Goal: Transaction & Acquisition: Subscribe to service/newsletter

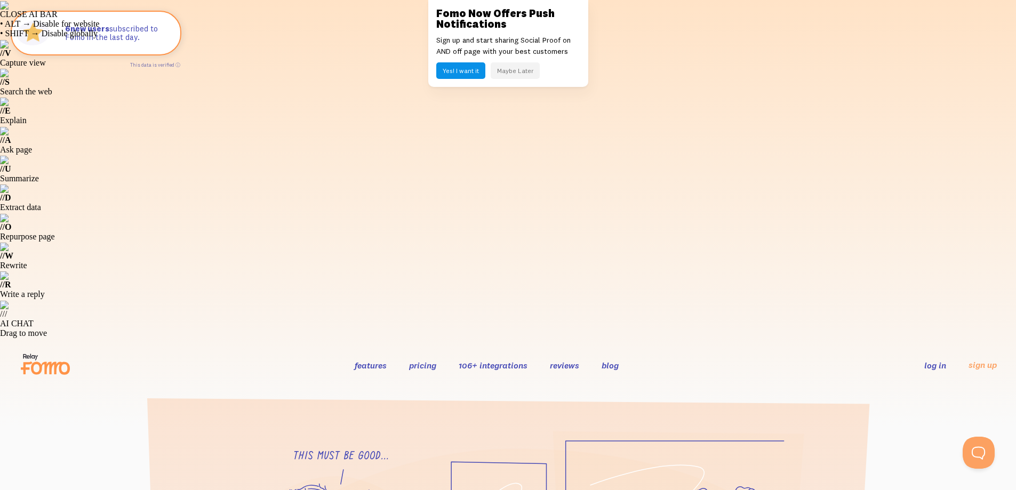
click at [512, 73] on button "Maybe Later" at bounding box center [515, 70] width 49 height 17
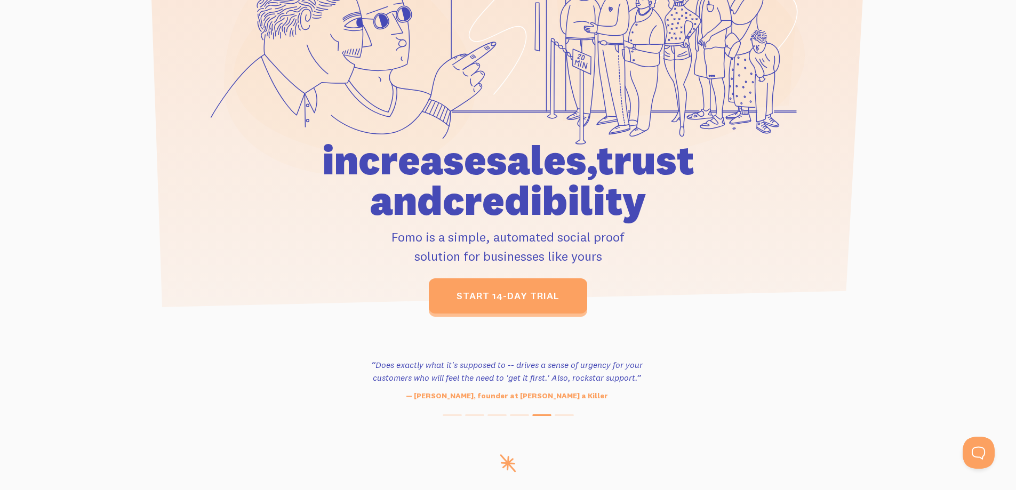
scroll to position [160, 0]
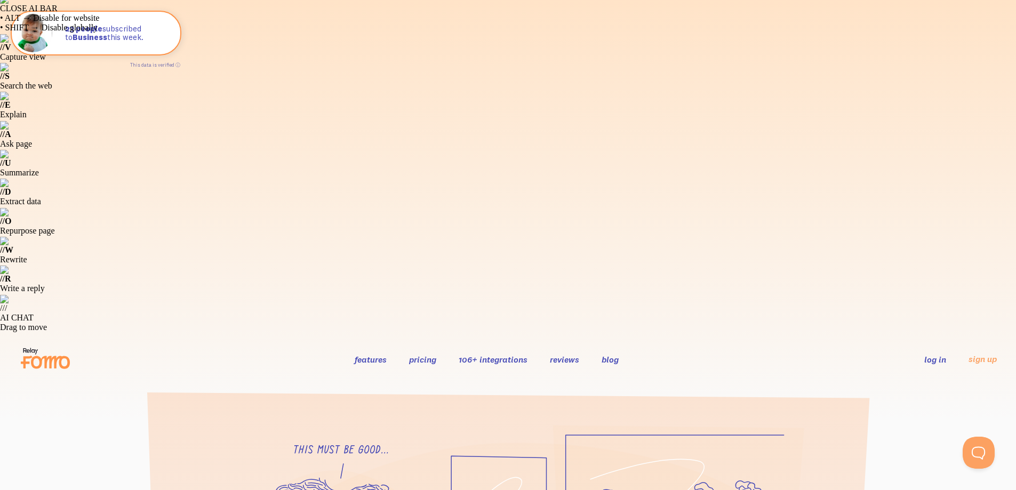
scroll to position [0, 0]
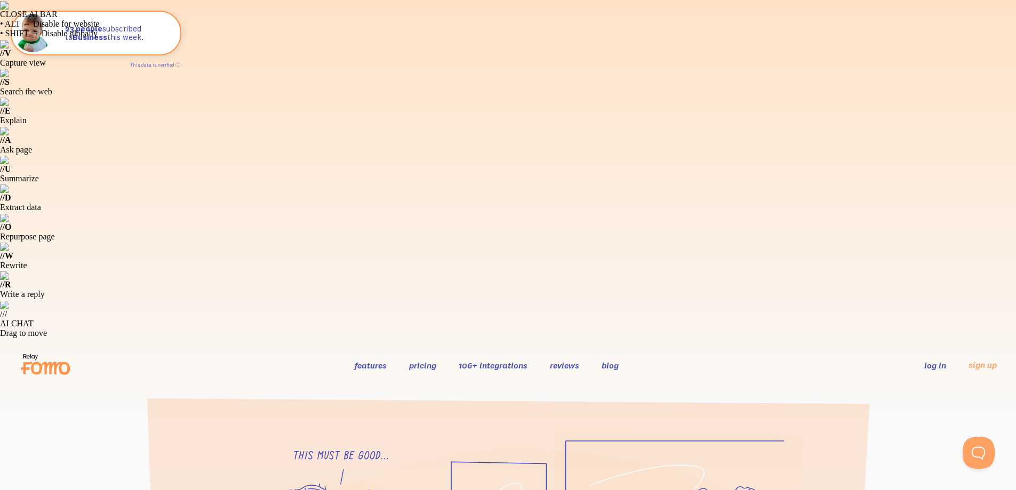
click at [478, 360] on link "106+ integrations" at bounding box center [493, 365] width 69 height 11
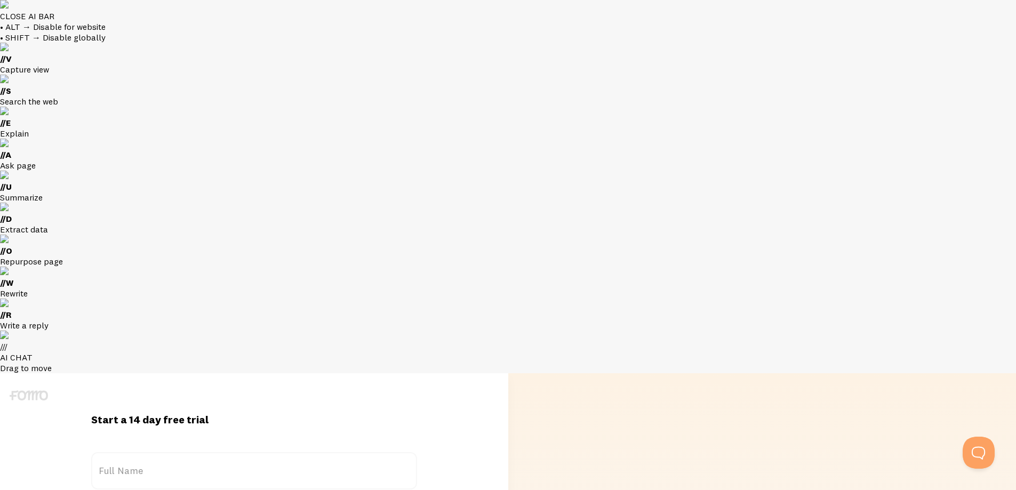
click at [138, 452] on label "Full Name" at bounding box center [254, 470] width 326 height 37
click at [138, 452] on input "Full Name" at bounding box center [254, 470] width 326 height 37
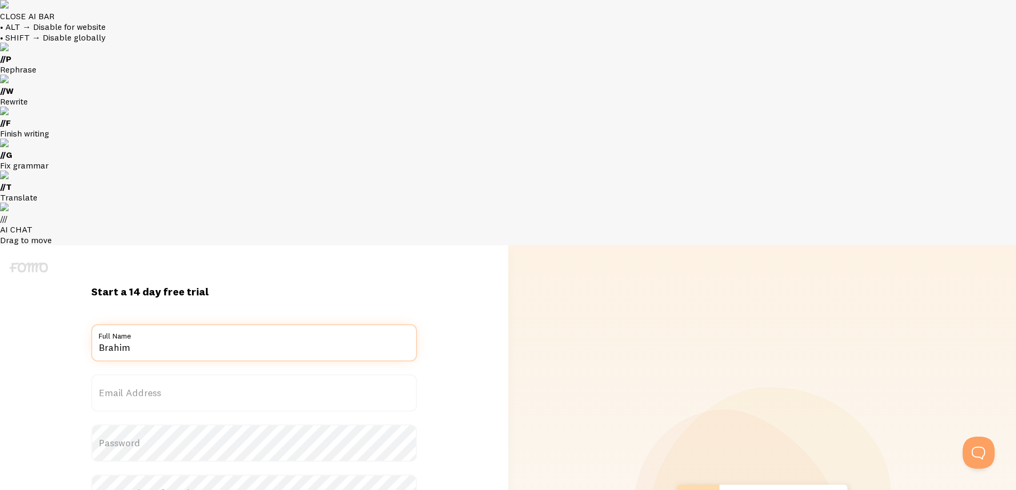
type input "Brahim"
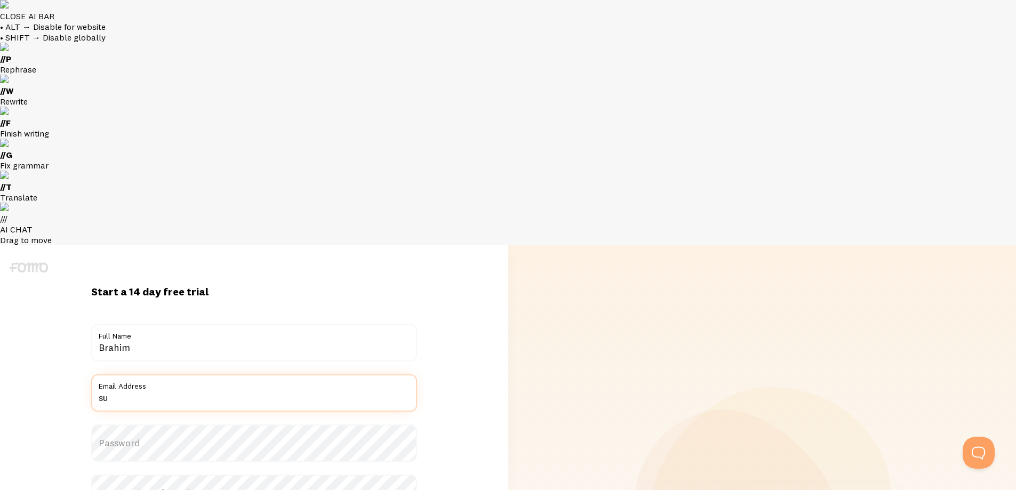
type input "s"
type input "[EMAIL_ADDRESS][DOMAIN_NAME]"
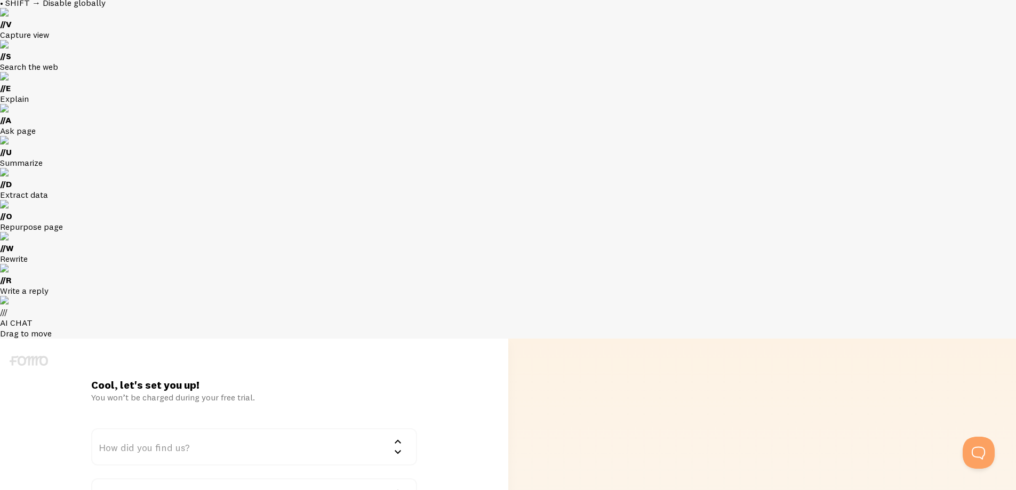
scroll to position [53, 0]
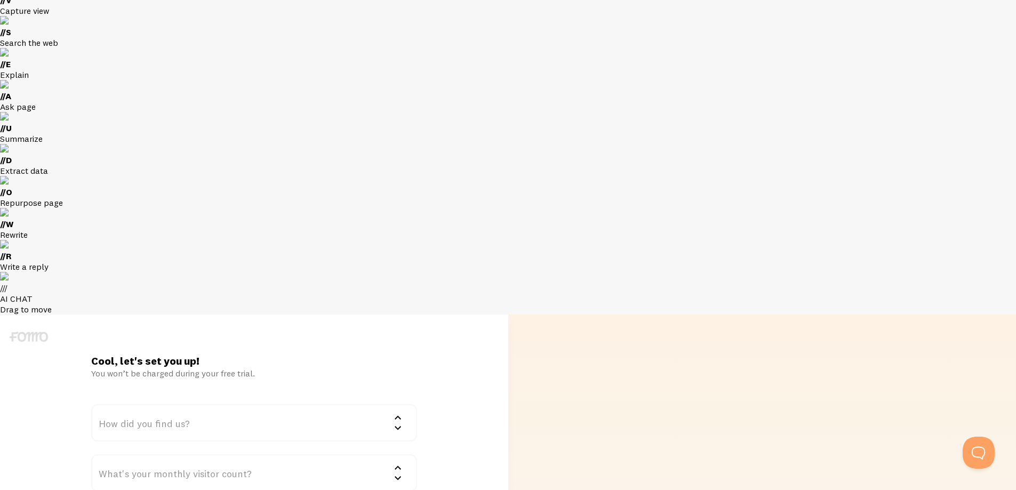
scroll to position [0, 0]
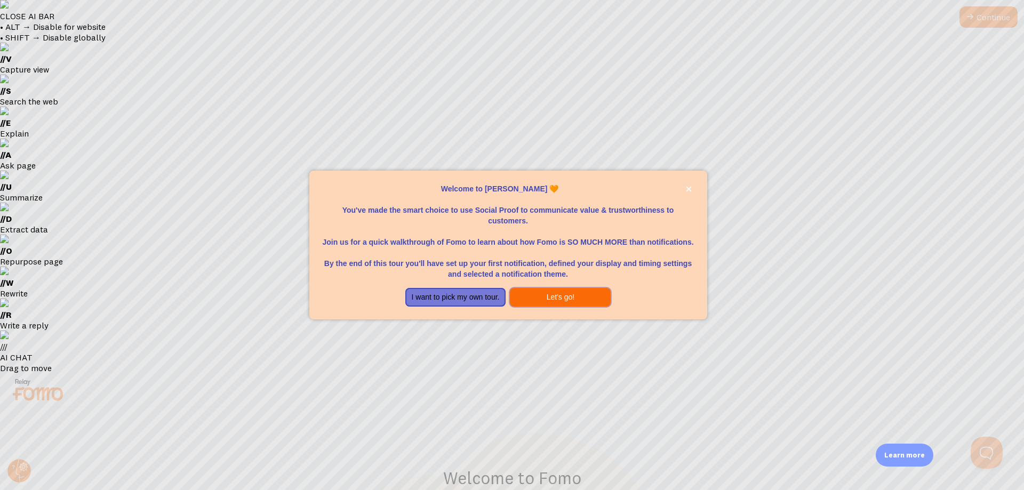
click at [541, 299] on button "Let's go!" at bounding box center [560, 297] width 101 height 19
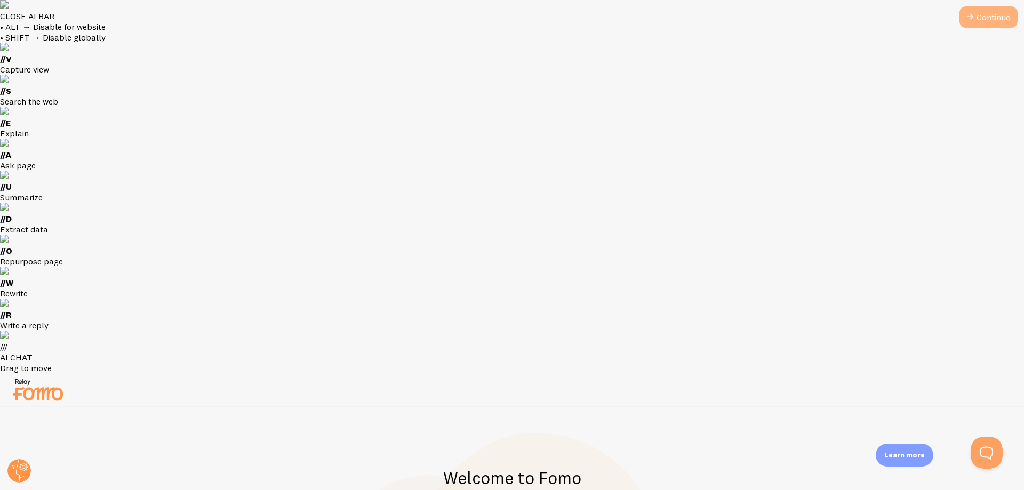
click at [992, 17] on link "Continue" at bounding box center [989, 16] width 58 height 21
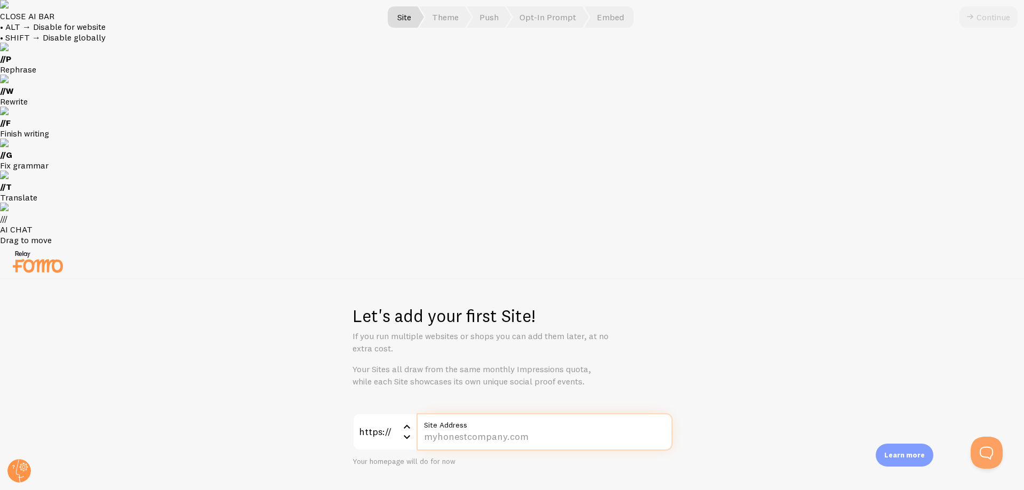
click at [473, 413] on input "Site Address" at bounding box center [545, 431] width 256 height 37
type input "[DOMAIN_NAME]"
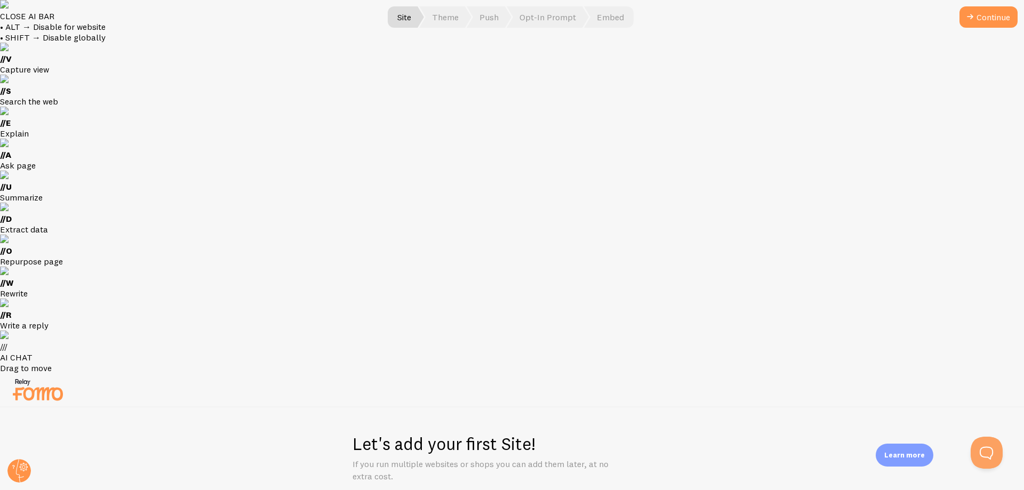
click at [983, 18] on button "Continue" at bounding box center [989, 16] width 58 height 21
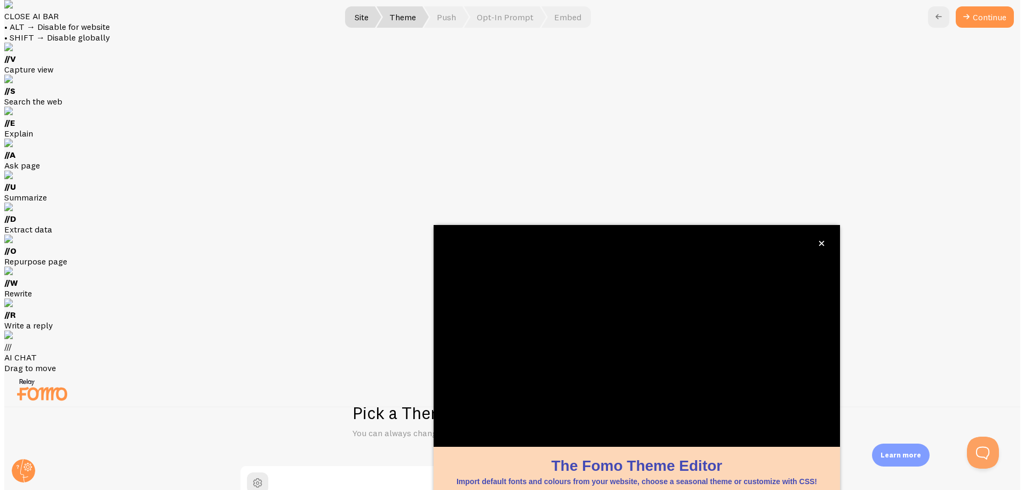
scroll to position [41, 0]
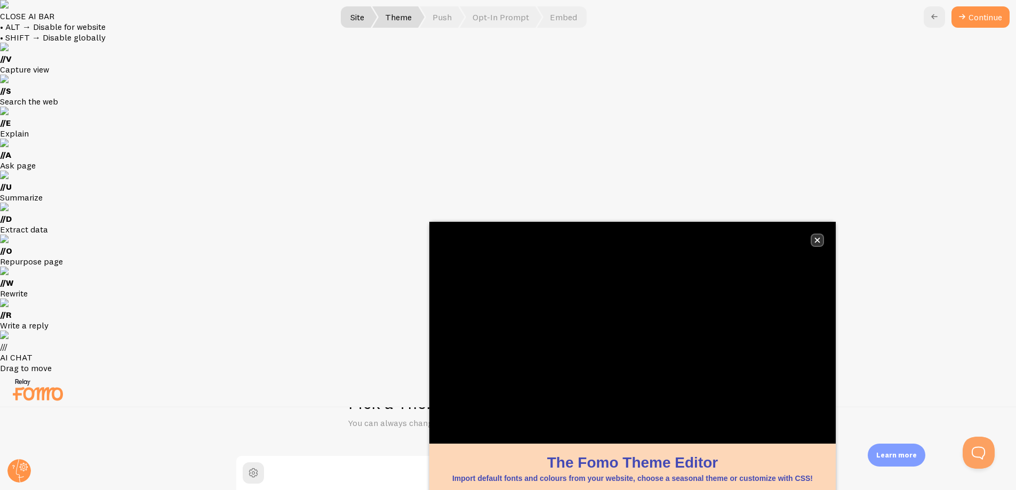
click at [816, 239] on icon "close," at bounding box center [817, 240] width 5 height 5
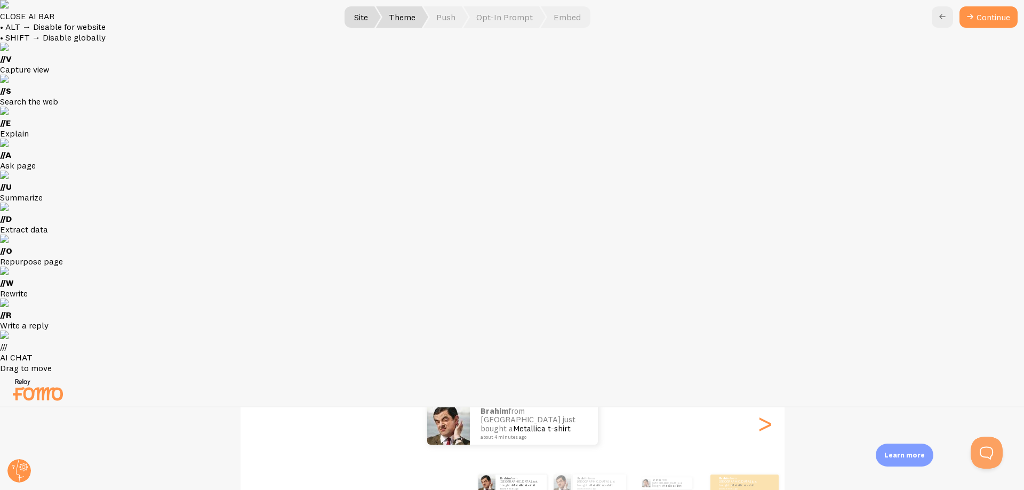
scroll to position [191, 0]
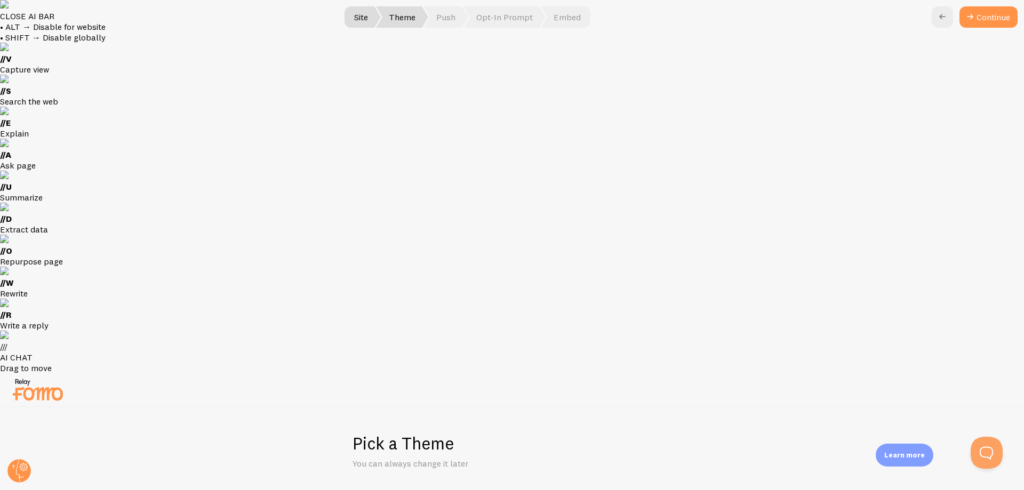
scroll to position [0, 0]
click at [974, 22] on icon at bounding box center [970, 17] width 13 height 13
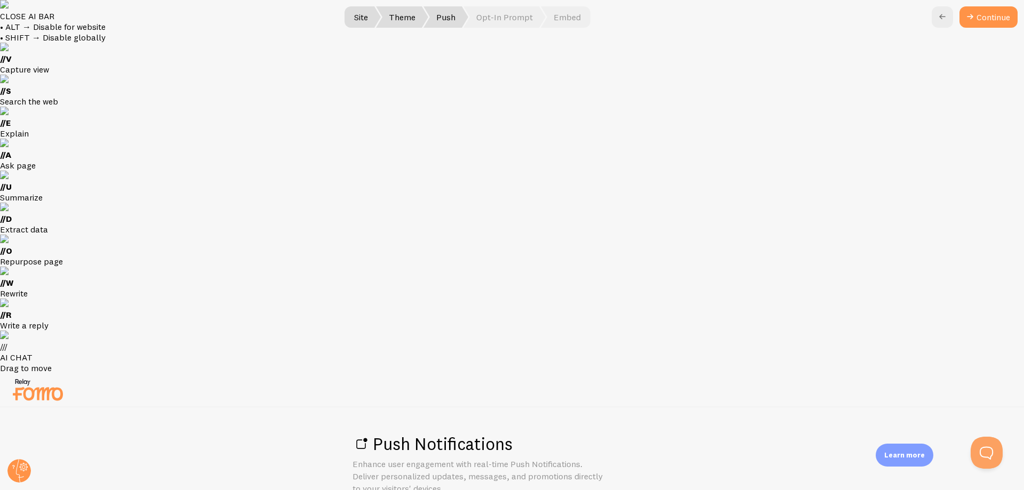
checkbox input "true"
click at [1003, 14] on link "Continue" at bounding box center [989, 16] width 58 height 21
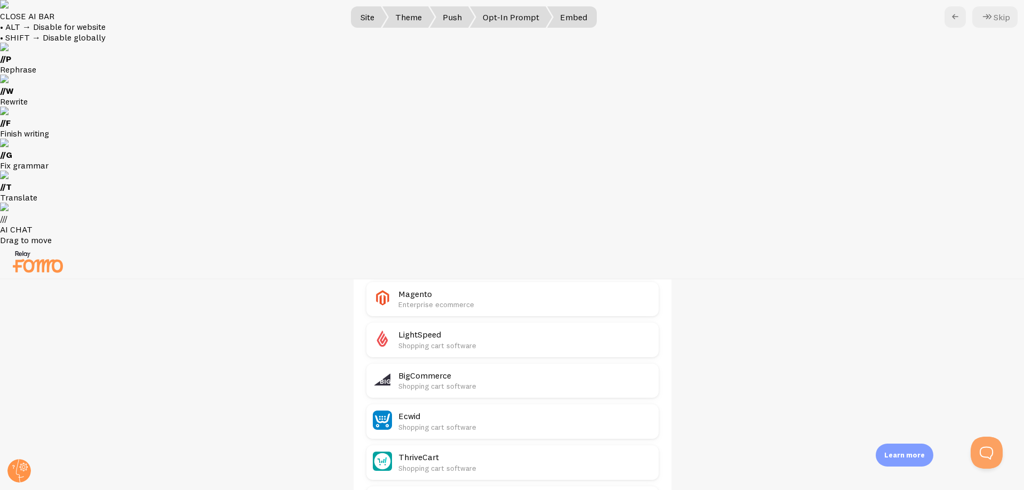
scroll to position [493, 0]
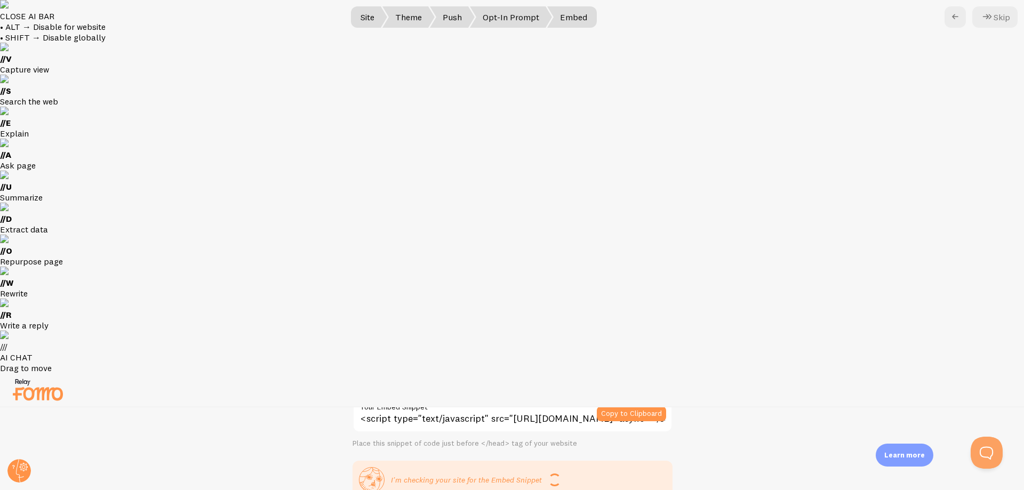
scroll to position [0, 0]
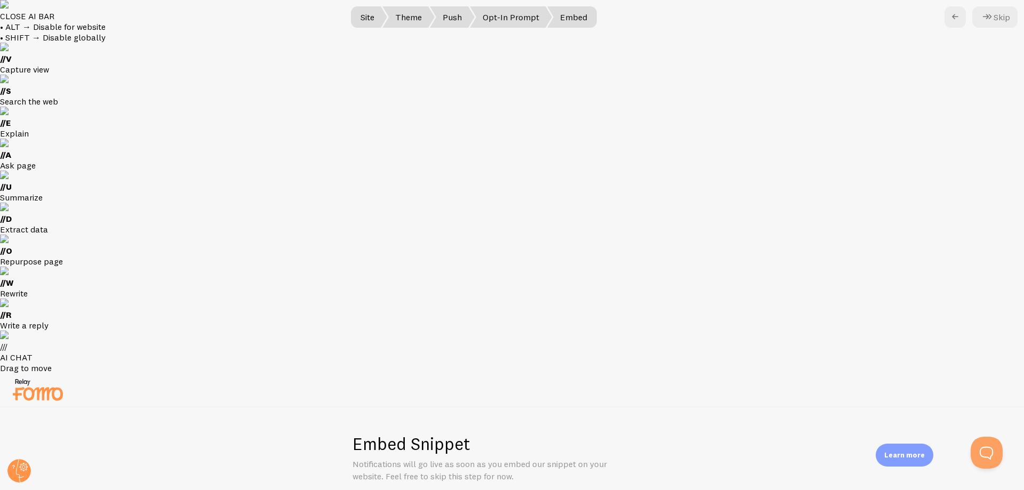
click at [374, 18] on span "Site" at bounding box center [367, 16] width 39 height 21
click at [365, 18] on span "Site" at bounding box center [367, 16] width 39 height 21
click at [405, 18] on span "Theme" at bounding box center [408, 16] width 52 height 21
click at [958, 20] on icon at bounding box center [955, 17] width 13 height 13
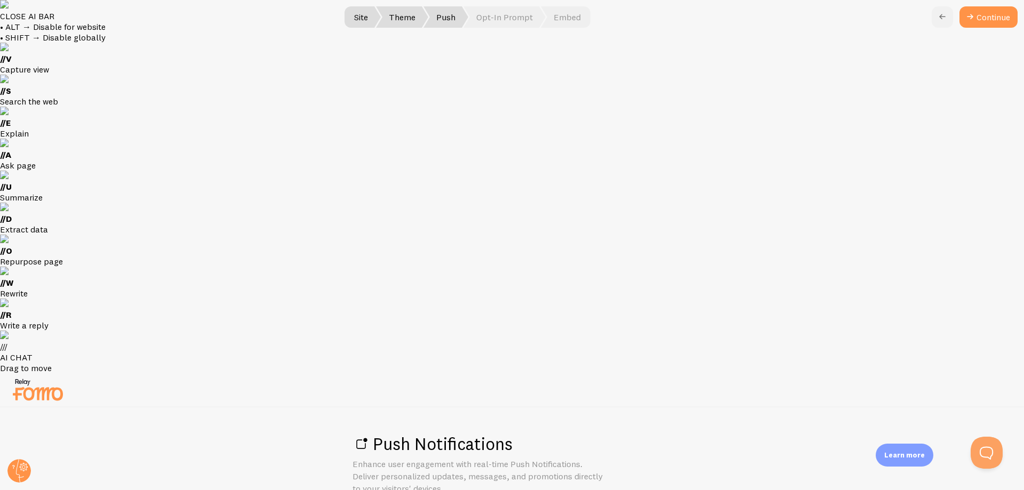
click at [945, 19] on icon at bounding box center [942, 17] width 13 height 13
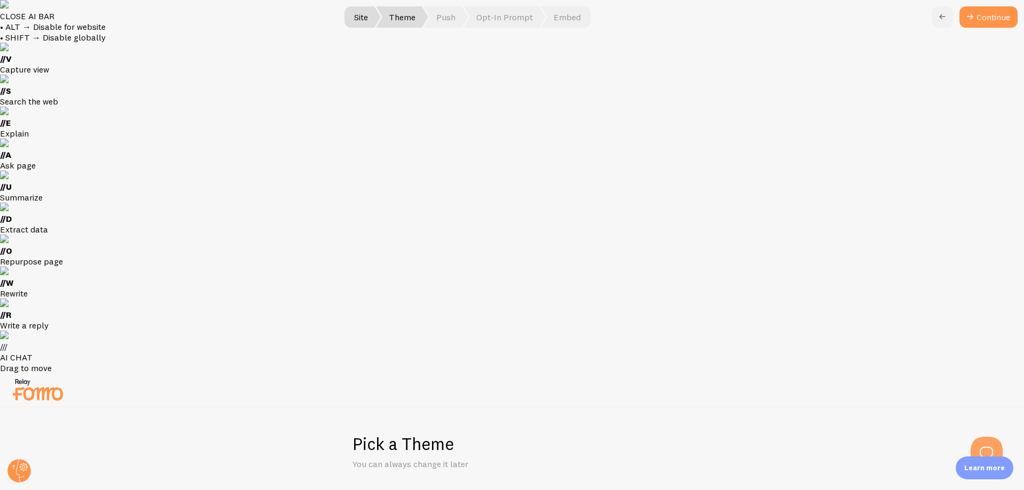
click at [942, 19] on icon at bounding box center [942, 17] width 13 height 13
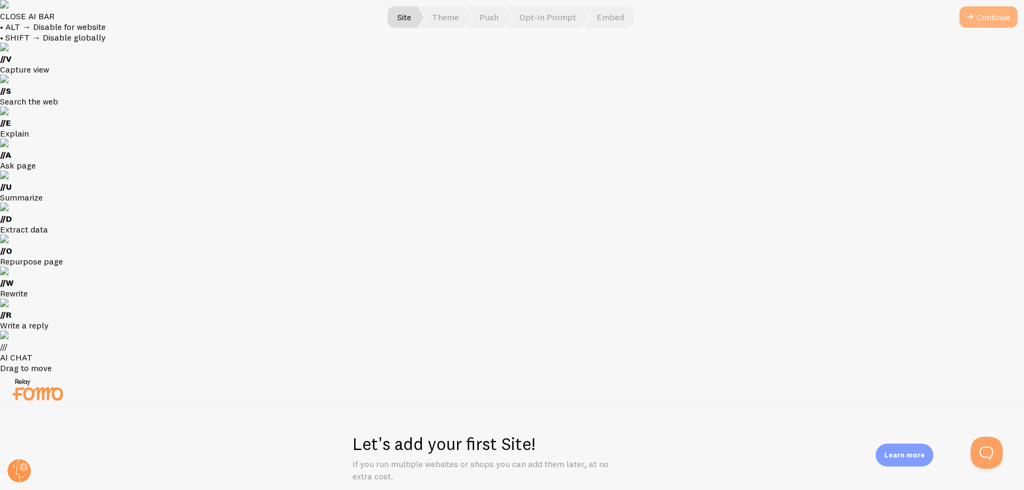
click at [989, 17] on button "Continue" at bounding box center [989, 16] width 58 height 21
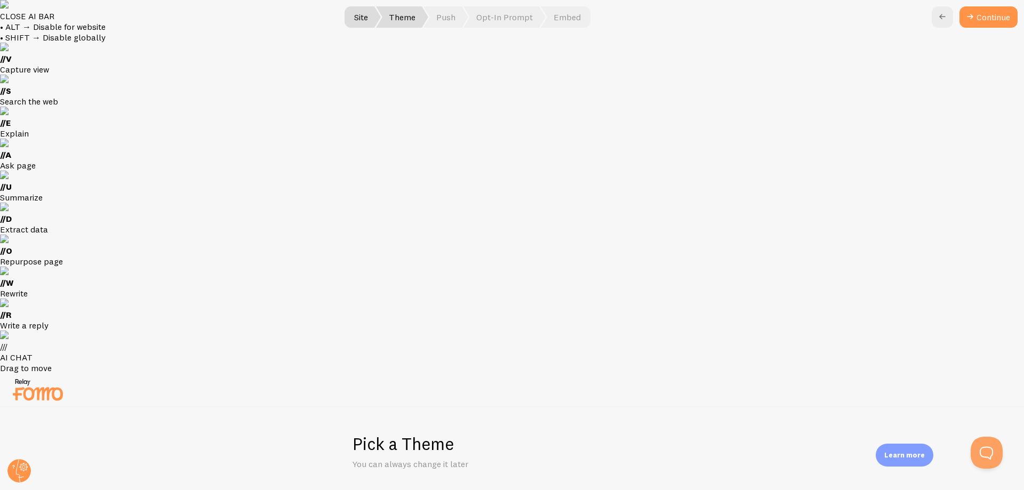
scroll to position [41, 0]
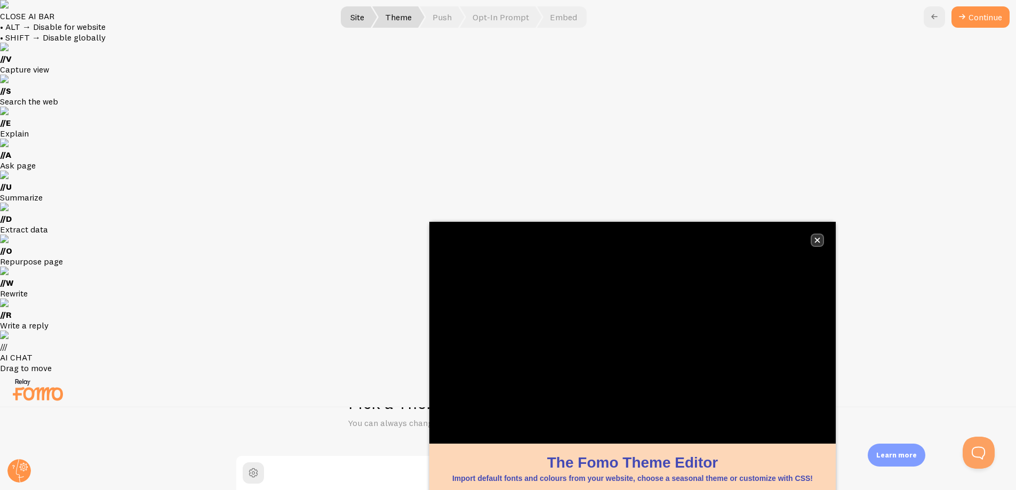
click at [814, 243] on button "close," at bounding box center [817, 240] width 11 height 11
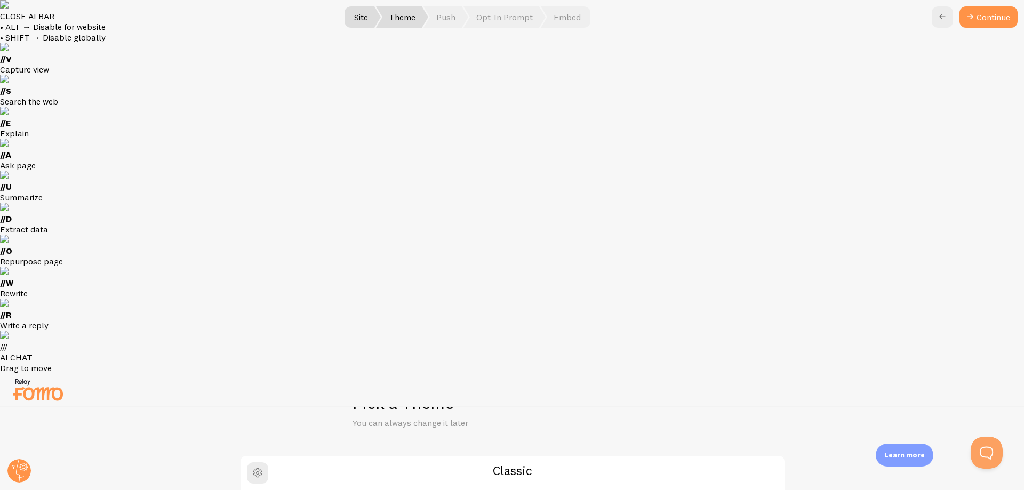
scroll to position [0, 0]
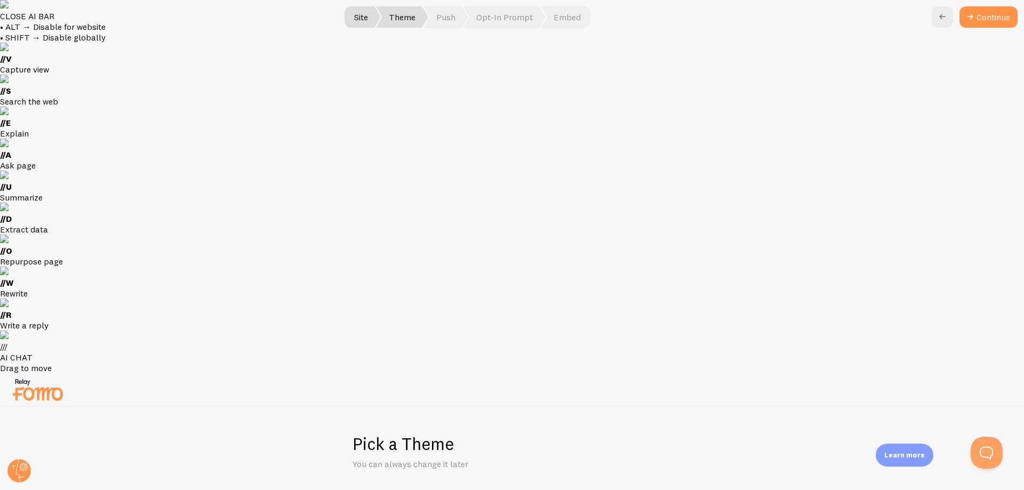
type input "0"
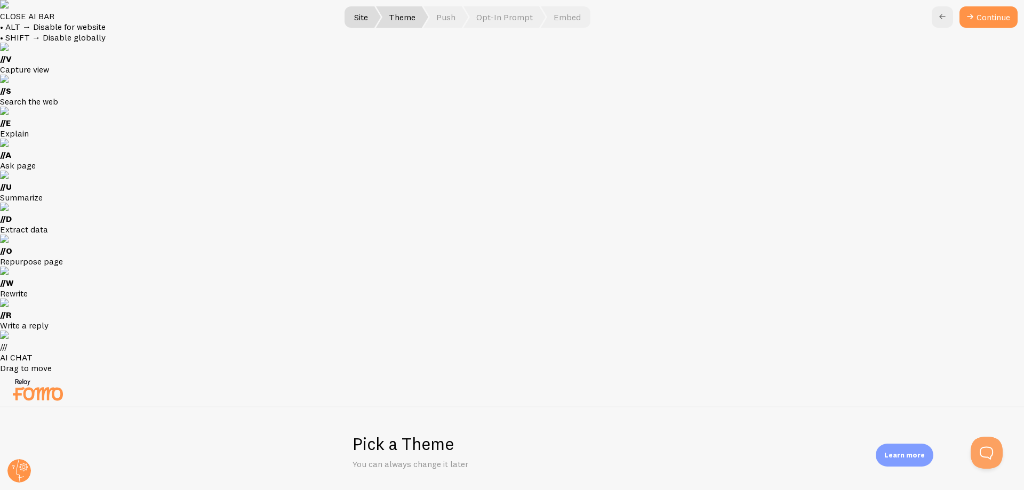
click at [50, 376] on img at bounding box center [37, 389] width 53 height 27
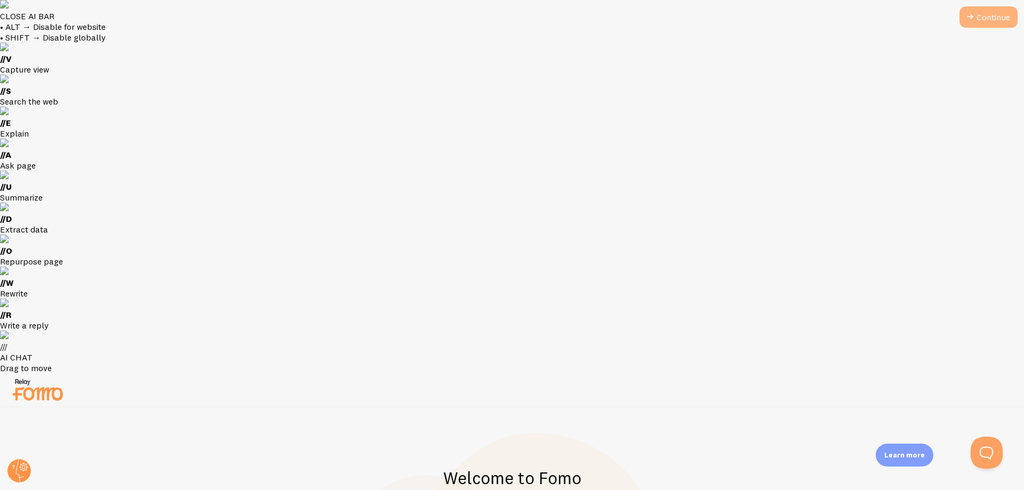
click at [975, 22] on icon at bounding box center [970, 17] width 13 height 13
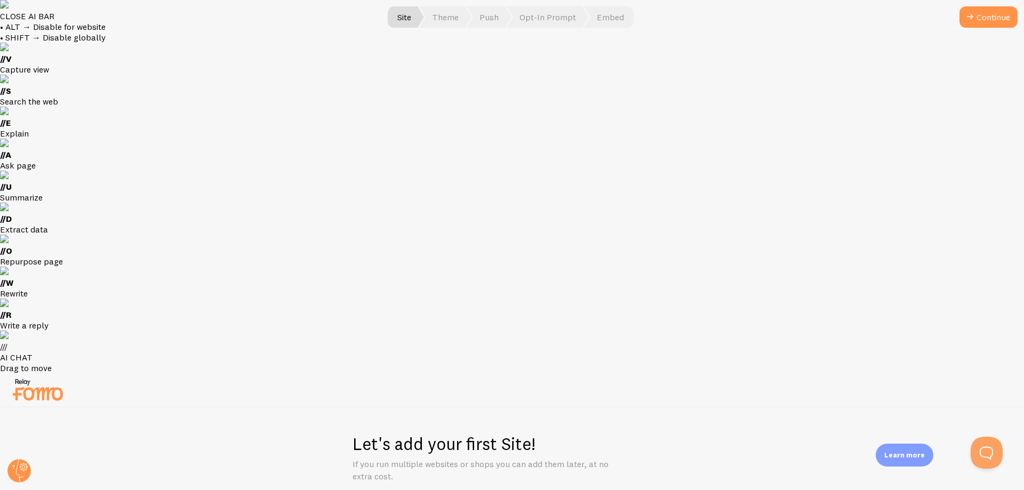
click at [975, 22] on icon "submit" at bounding box center [970, 17] width 13 height 13
click at [450, 20] on span "Push" at bounding box center [446, 16] width 45 height 21
click at [999, 373] on div at bounding box center [512, 390] width 1024 height 34
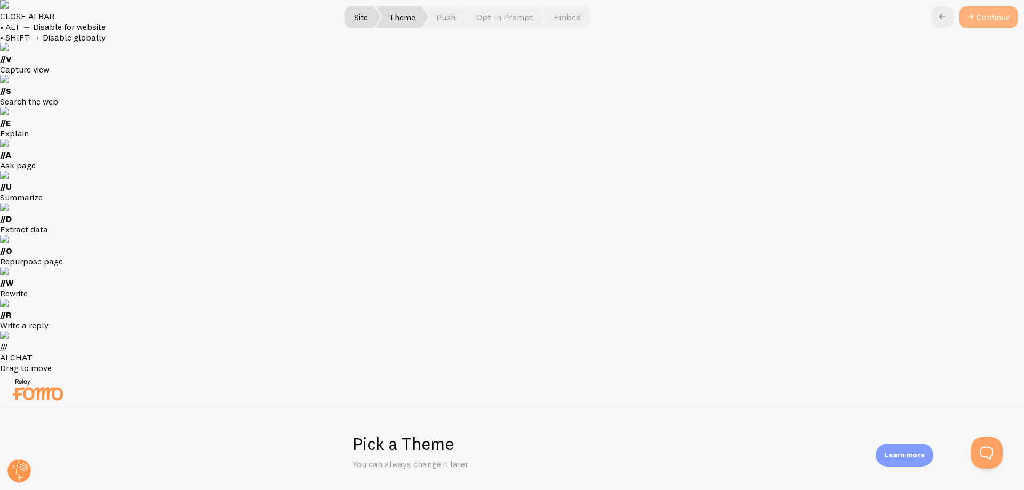
click at [999, 13] on button "Continue" at bounding box center [989, 16] width 58 height 21
click at [987, 12] on link "Continue" at bounding box center [989, 16] width 58 height 21
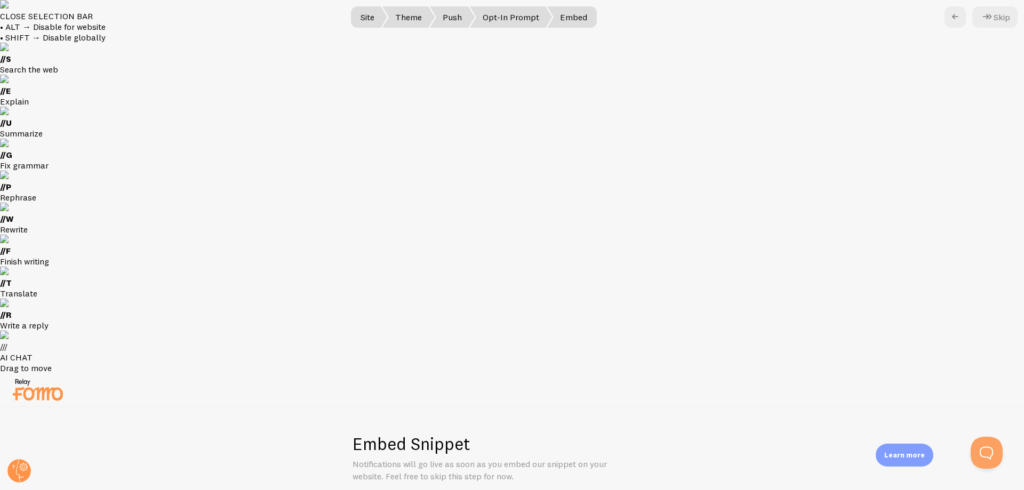
drag, startPoint x: 355, startPoint y: 145, endPoint x: 672, endPoint y: 177, distance: 318.5
drag, startPoint x: 576, startPoint y: 182, endPoint x: 346, endPoint y: 168, distance: 230.4
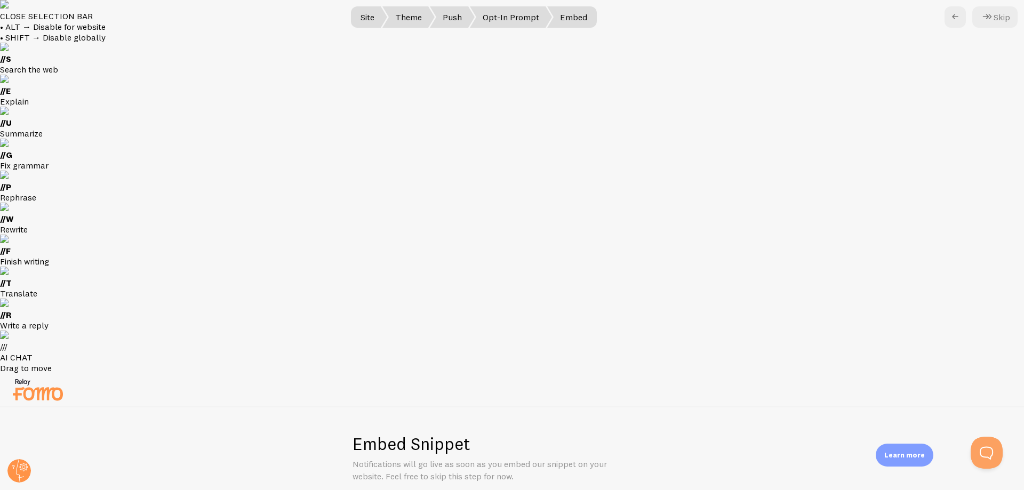
copy div "Your Embed Snippet Copy to Clipboard Place this snippet of code just before </h…"
click at [505, 17] on span "Opt-In Prompt" at bounding box center [502, 16] width 82 height 21
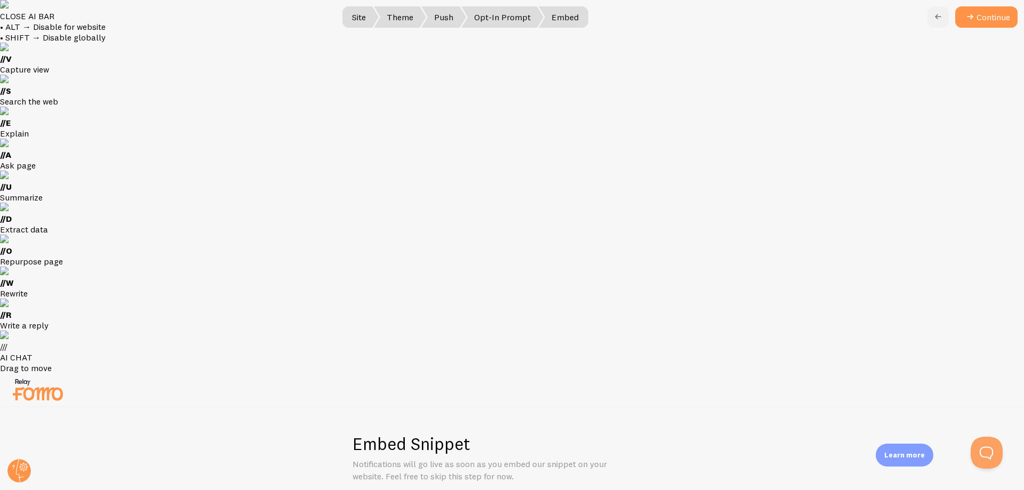
click at [938, 14] on icon at bounding box center [938, 17] width 13 height 13
checkbox input "false"
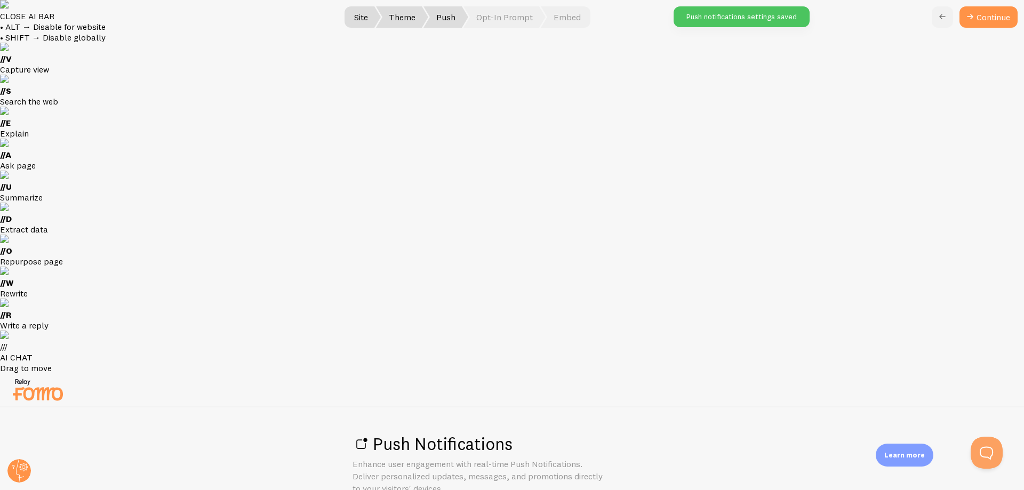
click at [937, 20] on icon at bounding box center [942, 17] width 13 height 13
click at [945, 17] on icon at bounding box center [942, 17] width 13 height 13
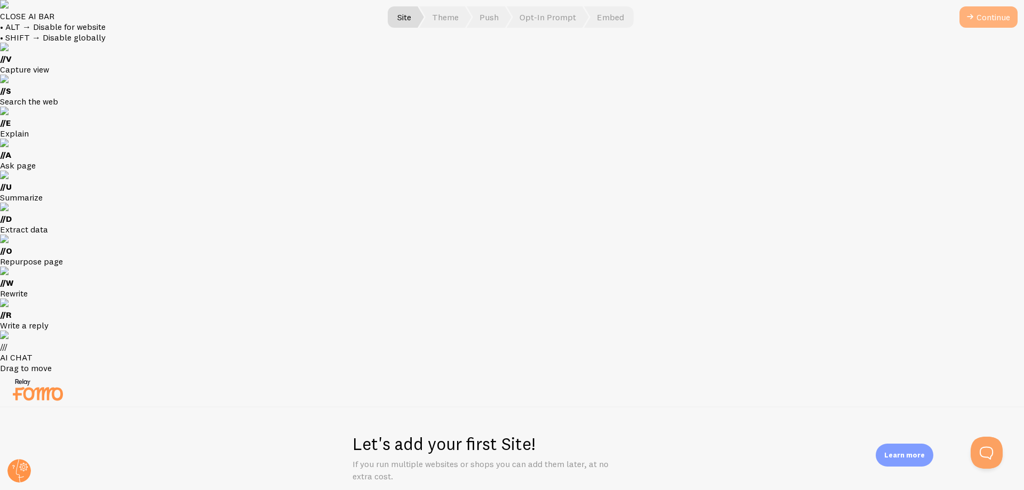
click at [985, 18] on button "Continue" at bounding box center [989, 16] width 58 height 21
click at [986, 18] on button "Continue" at bounding box center [989, 16] width 58 height 21
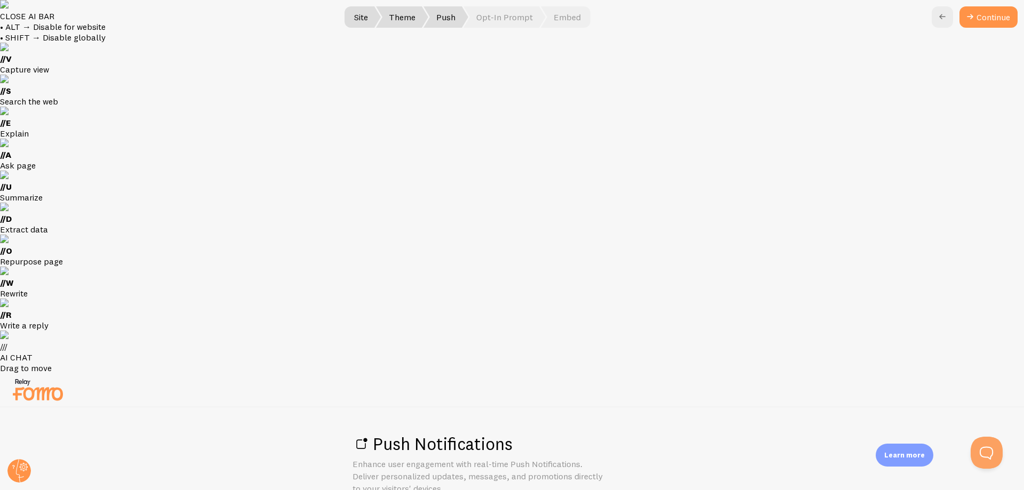
click at [986, 18] on link "Continue" at bounding box center [989, 16] width 58 height 21
click at [451, 14] on span "Push" at bounding box center [446, 16] width 45 height 21
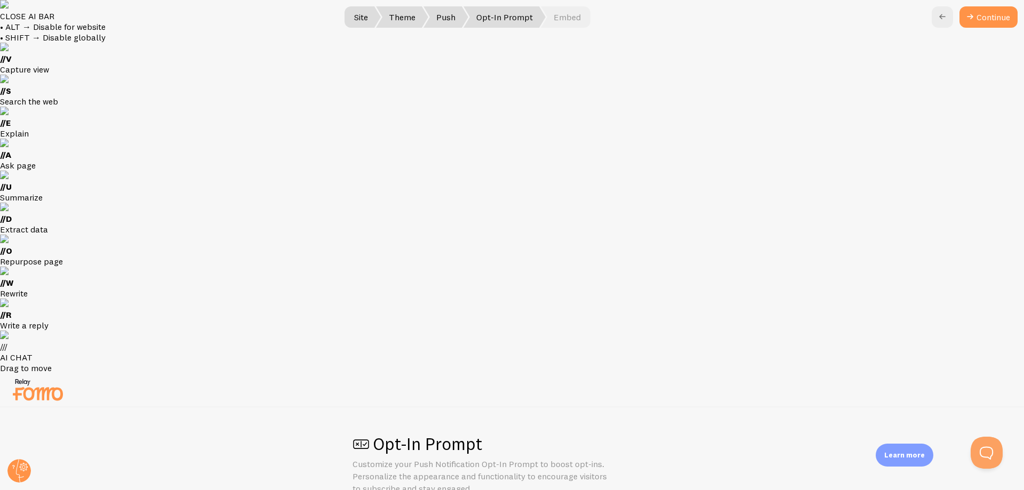
click at [353, 436] on span at bounding box center [361, 444] width 17 height 17
click at [359, 436] on span at bounding box center [361, 444] width 17 height 17
click at [519, 12] on span "Opt-In Prompt" at bounding box center [505, 16] width 82 height 21
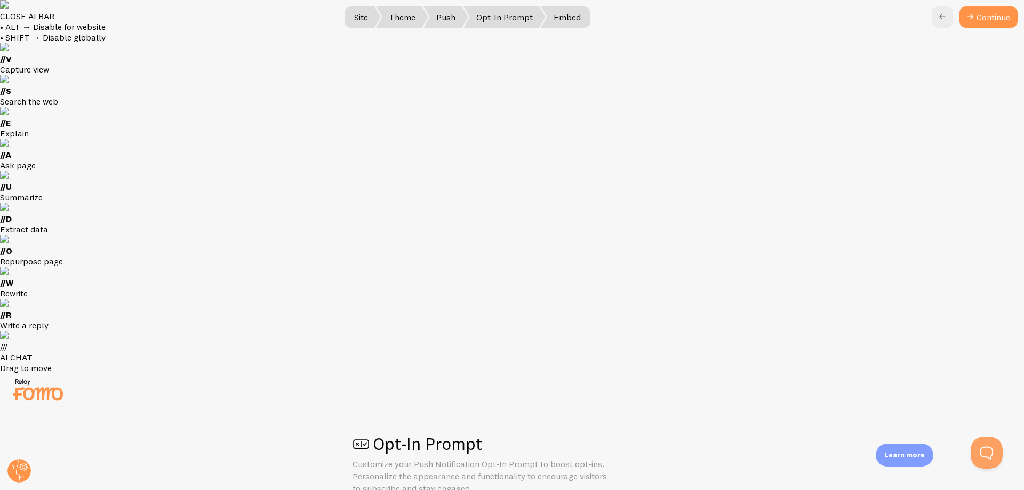
click at [566, 23] on span "Embed" at bounding box center [566, 16] width 50 height 21
click at [495, 18] on span "Opt-In Prompt" at bounding box center [505, 16] width 82 height 21
click at [949, 18] on link at bounding box center [942, 16] width 21 height 21
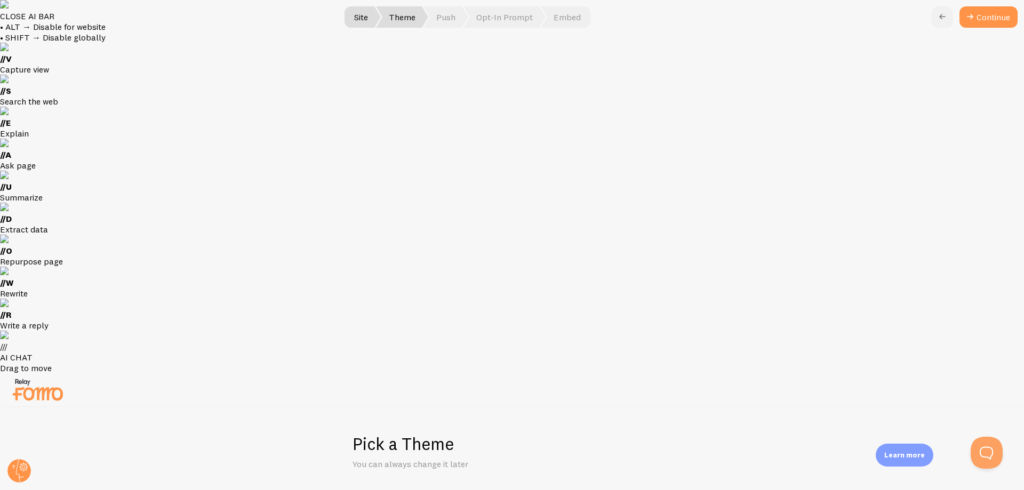
click at [937, 17] on icon at bounding box center [942, 17] width 13 height 13
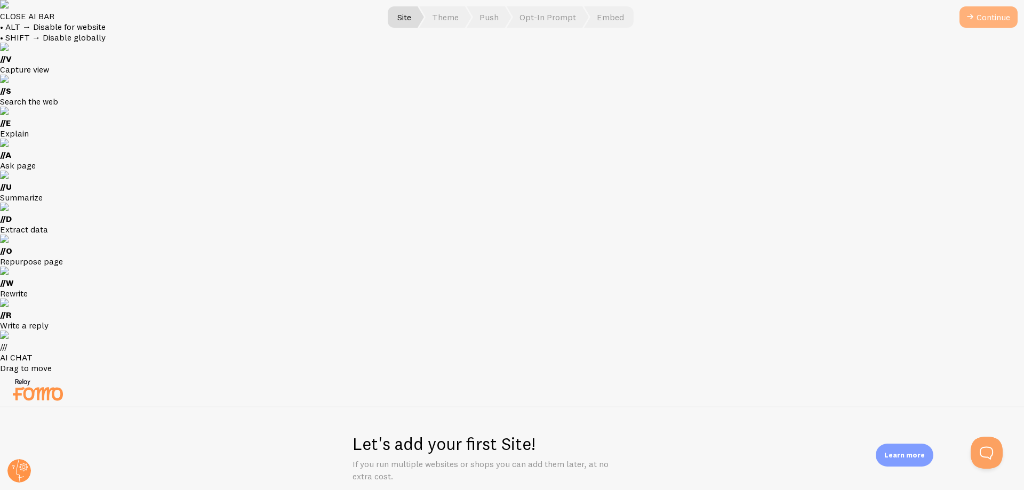
click at [982, 20] on button "Continue" at bounding box center [989, 16] width 58 height 21
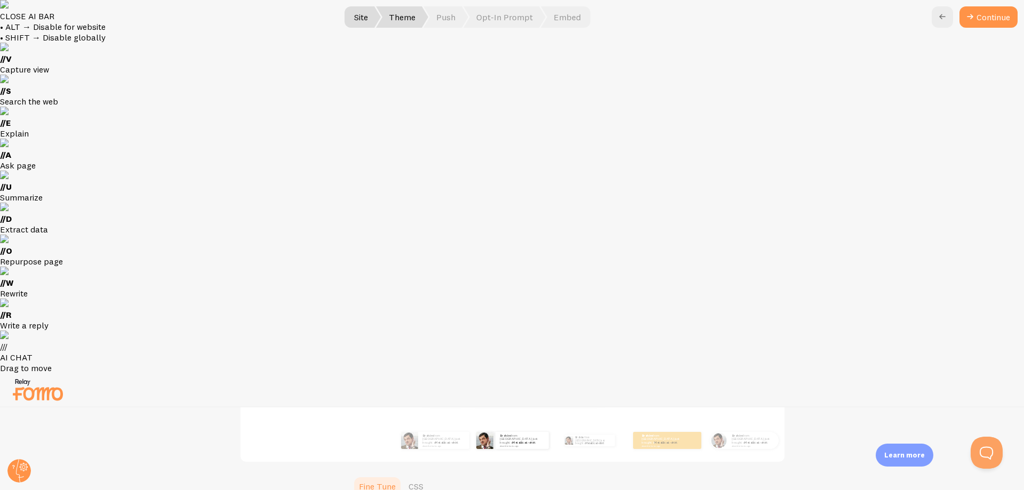
scroll to position [191, 0]
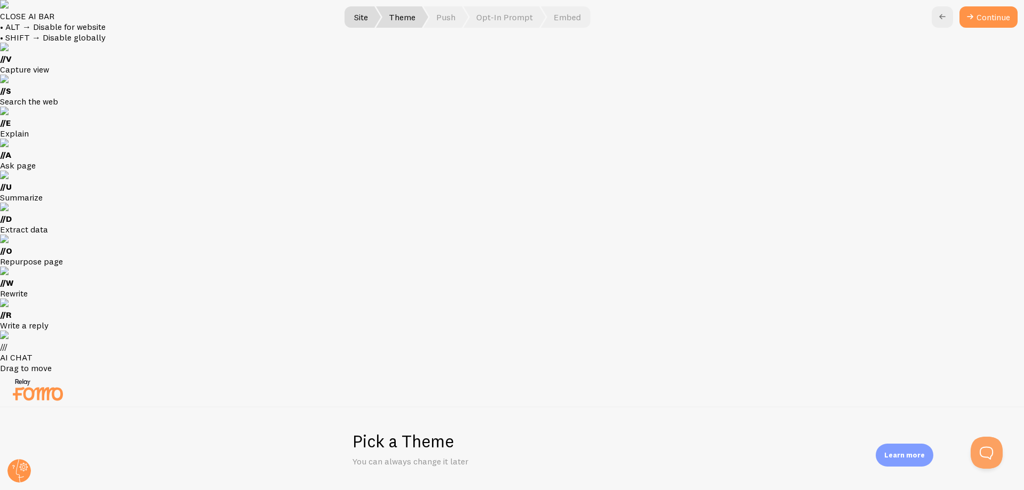
scroll to position [0, 0]
click at [443, 17] on span "Push" at bounding box center [446, 16] width 45 height 21
click at [986, 18] on button "Continue" at bounding box center [989, 16] width 58 height 21
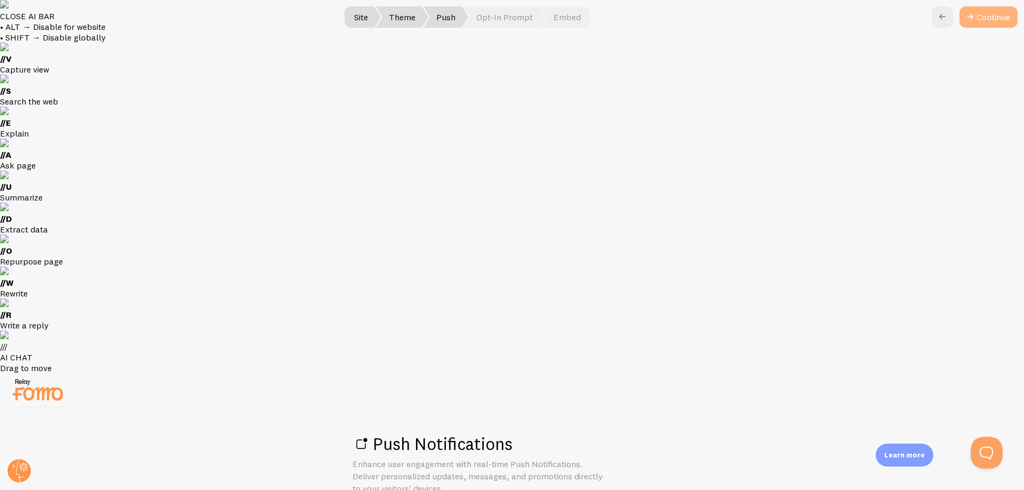
click at [984, 20] on link "Continue" at bounding box center [989, 16] width 58 height 21
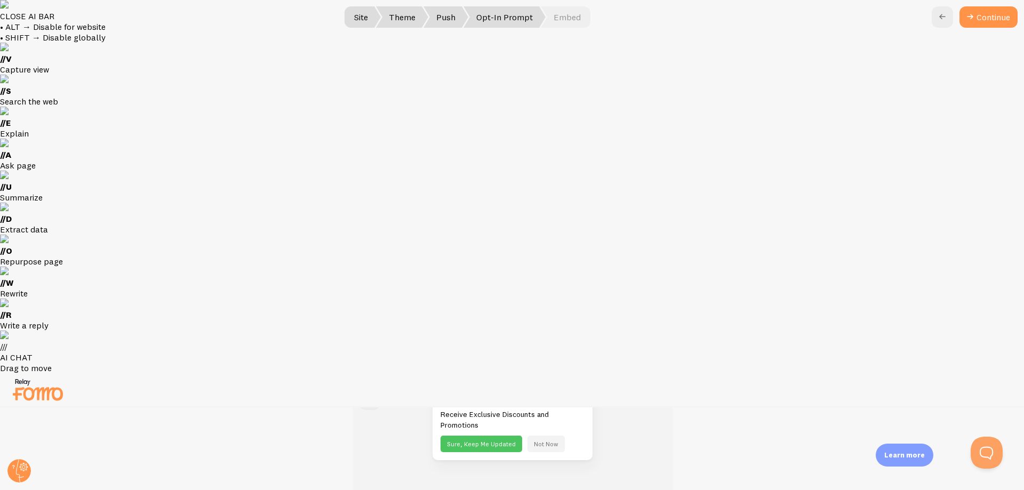
scroll to position [156, 0]
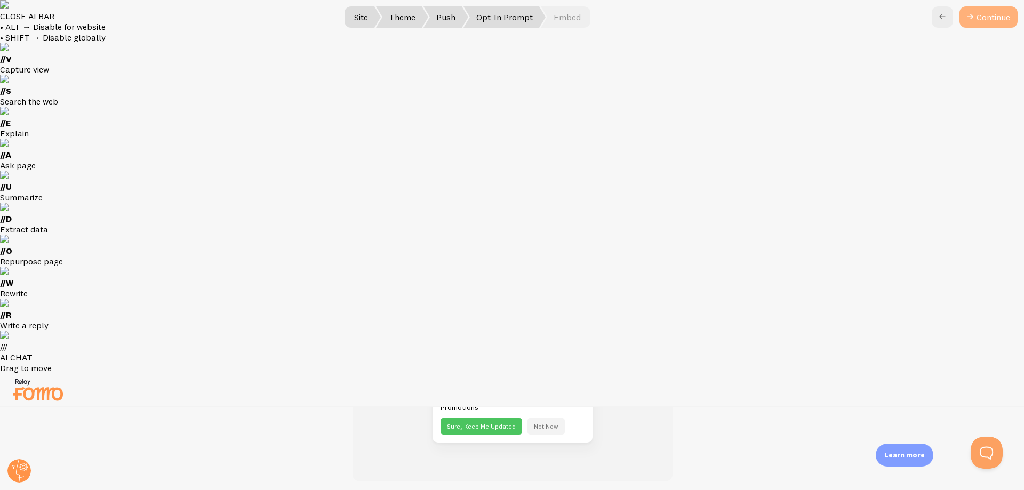
click at [997, 21] on button "Continue" at bounding box center [989, 16] width 58 height 21
click at [988, 18] on button "Continue" at bounding box center [986, 16] width 62 height 21
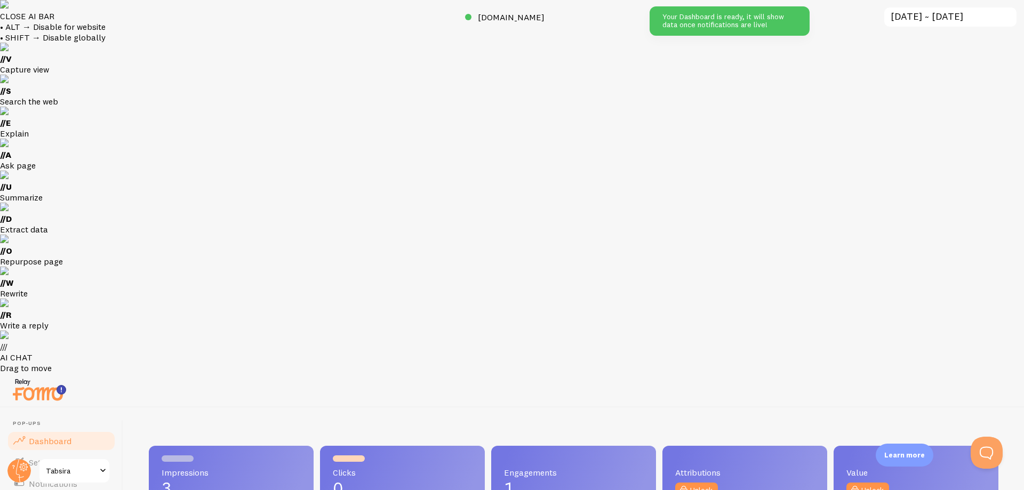
scroll to position [280, 842]
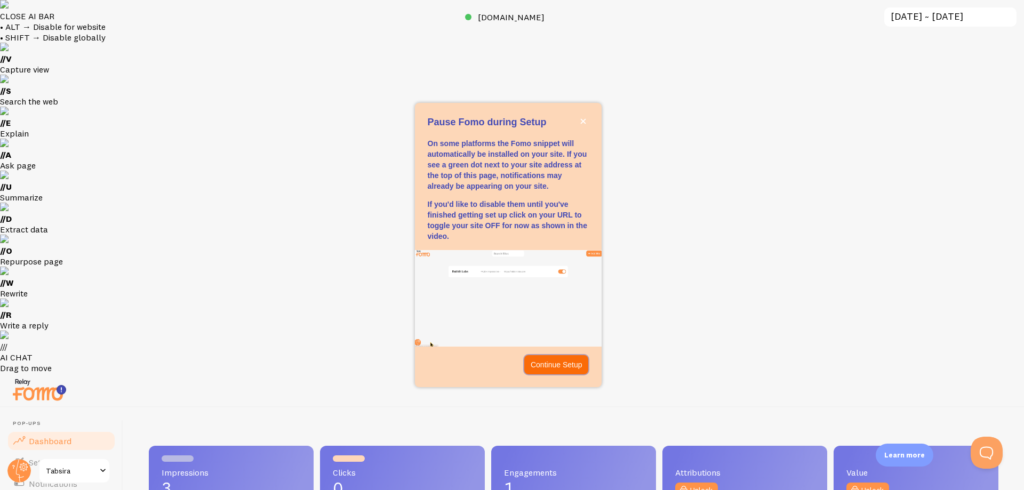
click at [553, 364] on p "Continue Setup" at bounding box center [557, 365] width 52 height 11
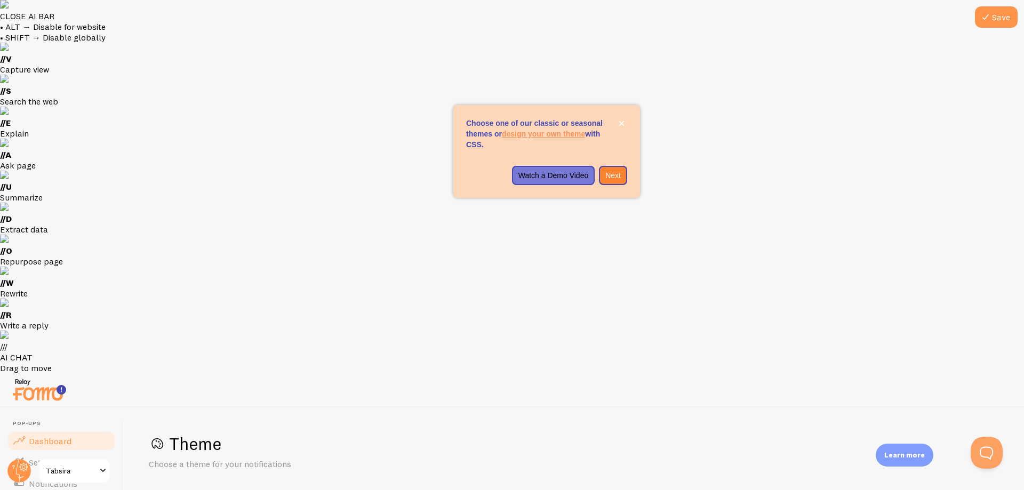
click at [53, 436] on span "Dashboard" at bounding box center [50, 441] width 43 height 11
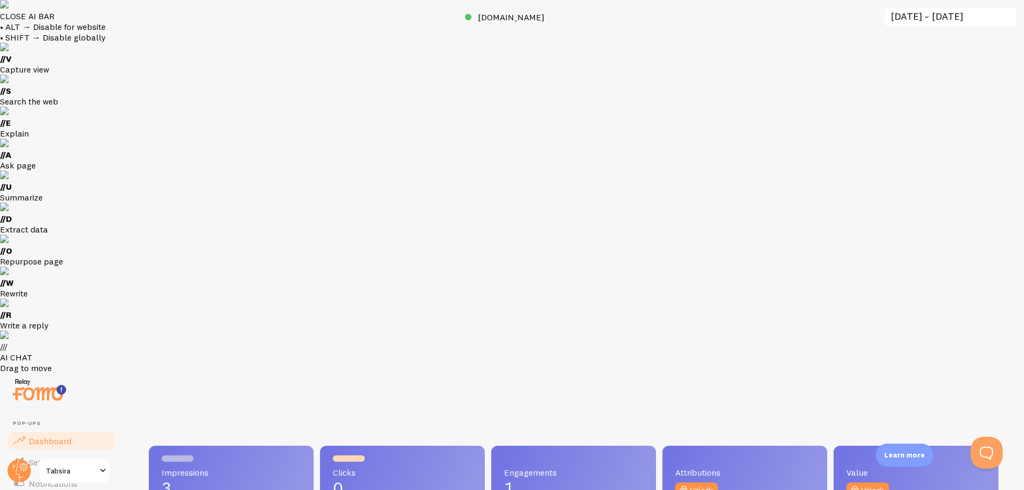
scroll to position [280, 842]
click at [54, 457] on span "Settings" at bounding box center [44, 462] width 31 height 11
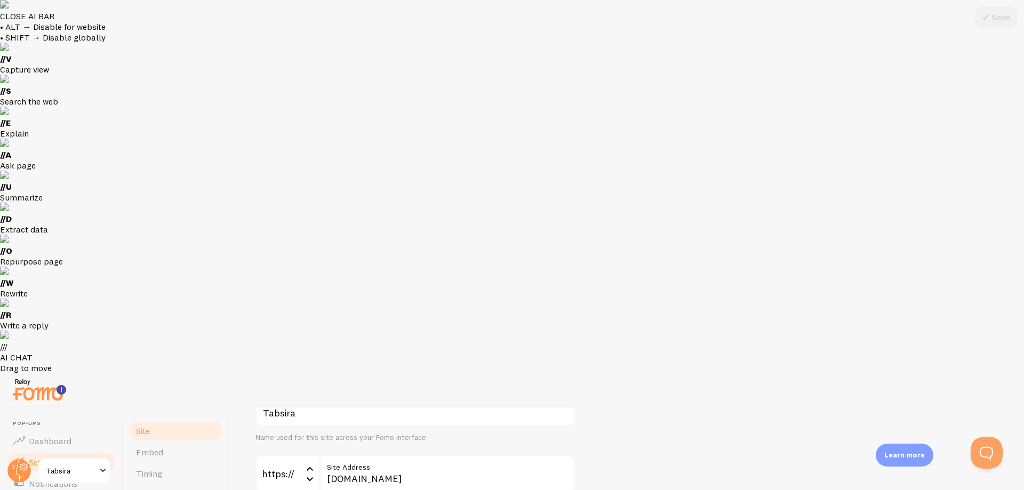
scroll to position [160, 0]
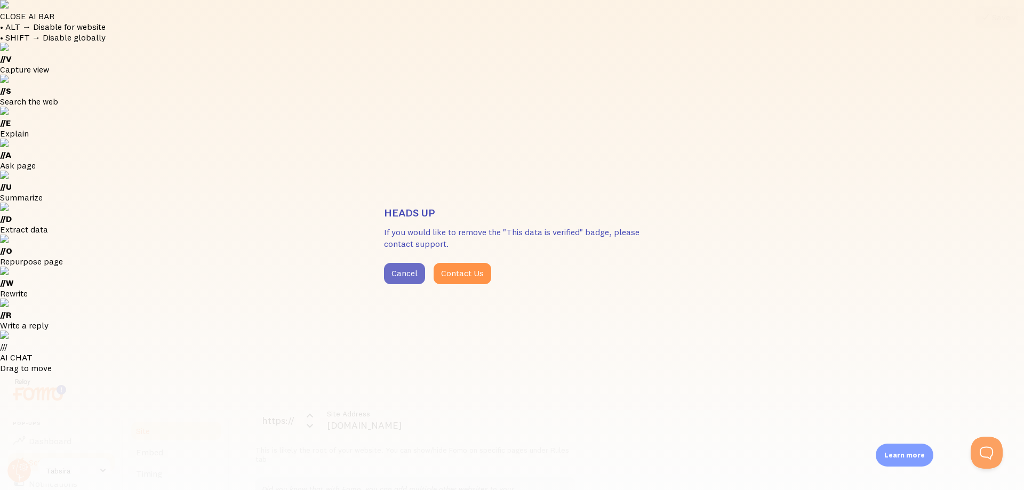
click at [407, 280] on button "Cancel" at bounding box center [404, 273] width 41 height 21
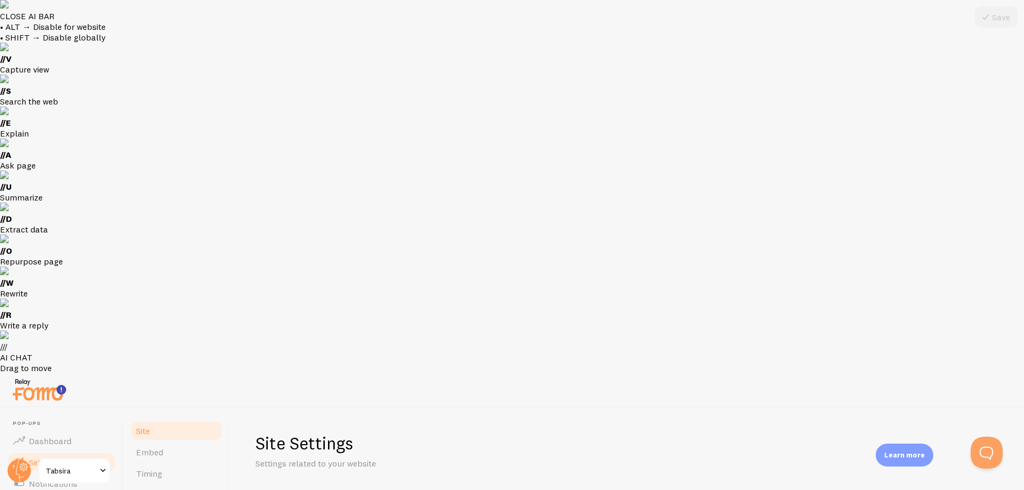
scroll to position [0, 0]
click at [148, 447] on span "Embed" at bounding box center [149, 452] width 27 height 11
click at [152, 468] on span "Timing" at bounding box center [149, 473] width 26 height 11
click at [159, 490] on span "Position" at bounding box center [151, 495] width 30 height 11
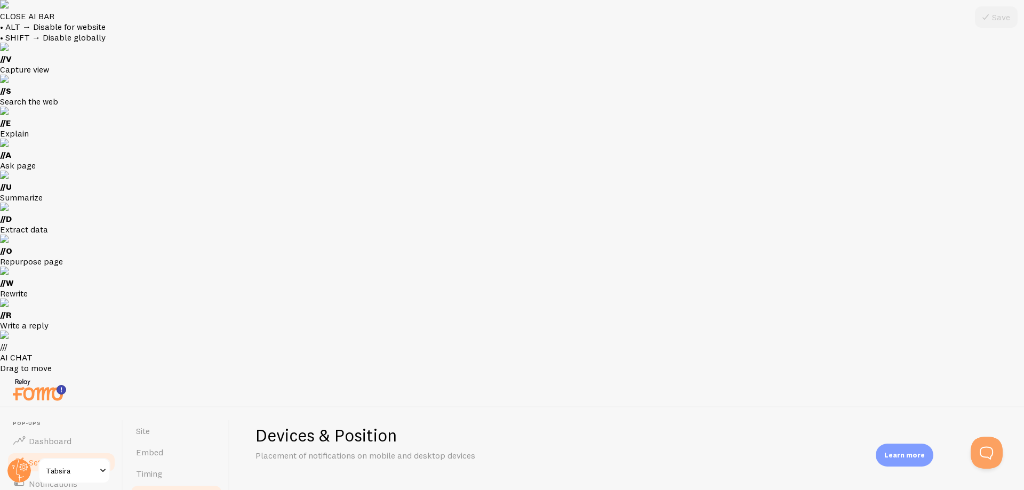
checkbox input "true"
click at [992, 21] on button "Save" at bounding box center [996, 16] width 43 height 21
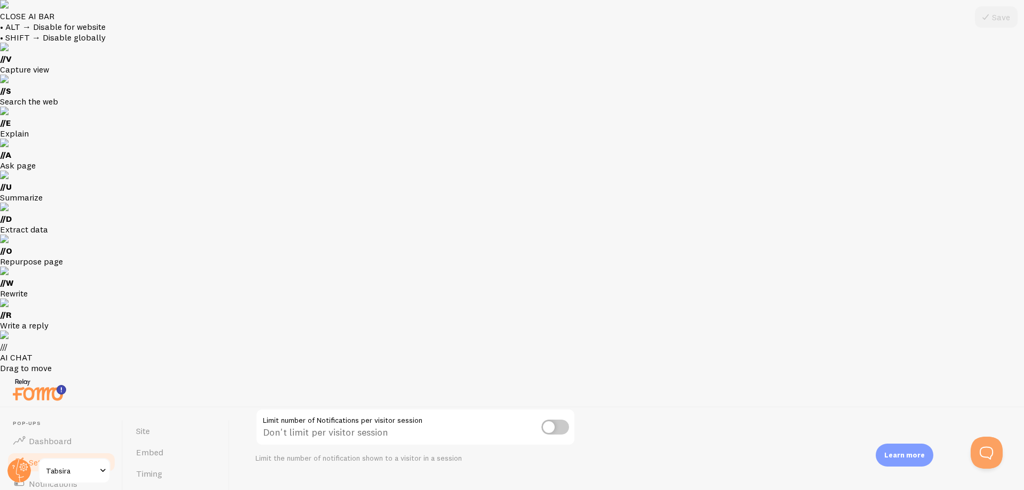
scroll to position [202, 0]
click at [44, 473] on link "Notifications" at bounding box center [61, 483] width 110 height 21
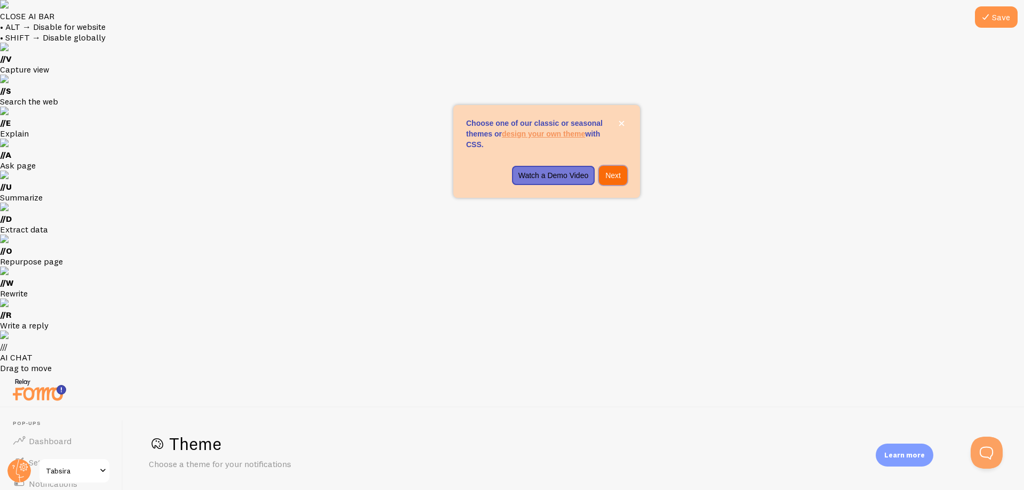
click at [617, 173] on p "Next" at bounding box center [612, 175] width 15 height 11
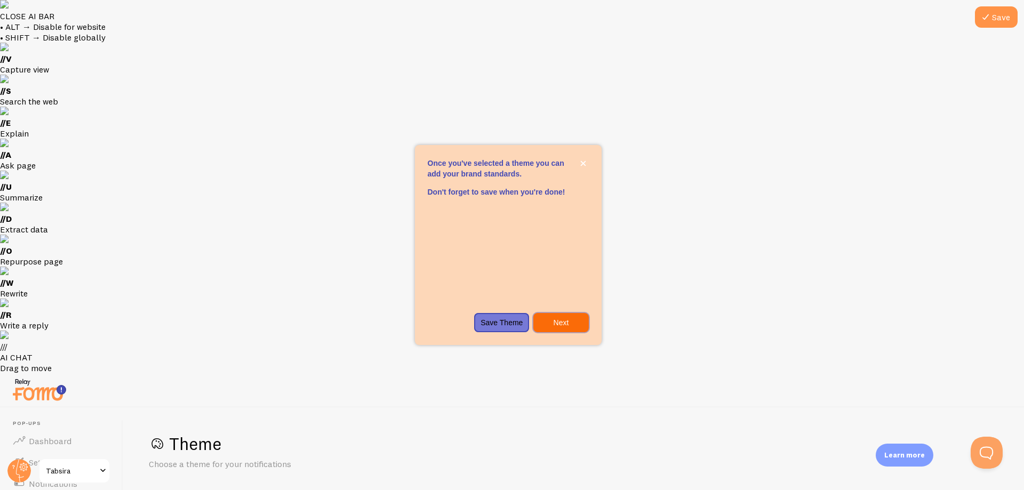
click at [567, 317] on p "Next" at bounding box center [561, 322] width 42 height 11
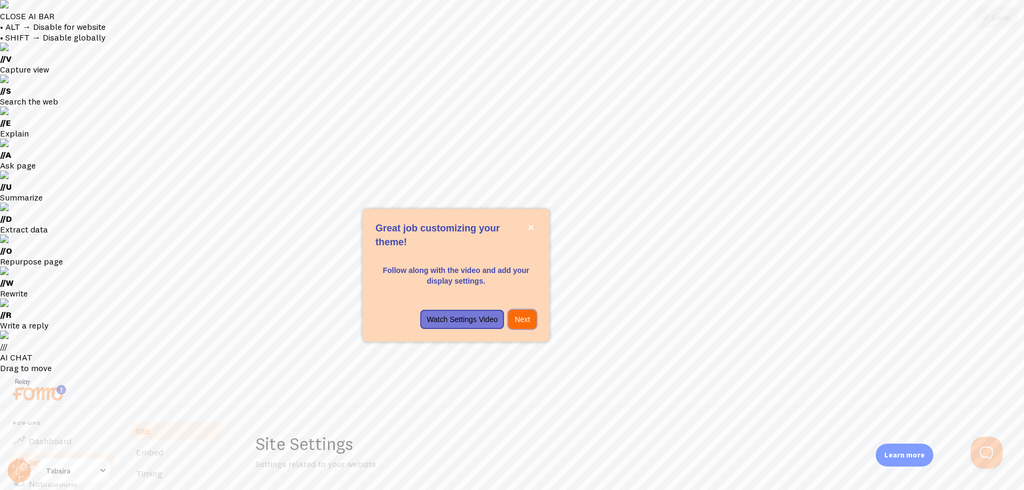
click at [517, 319] on p "Next" at bounding box center [522, 319] width 15 height 11
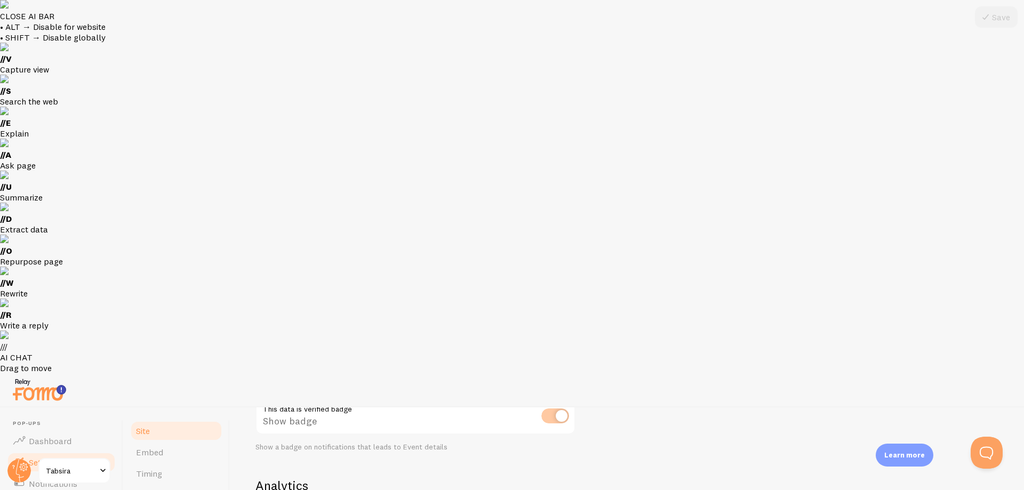
scroll to position [427, 0]
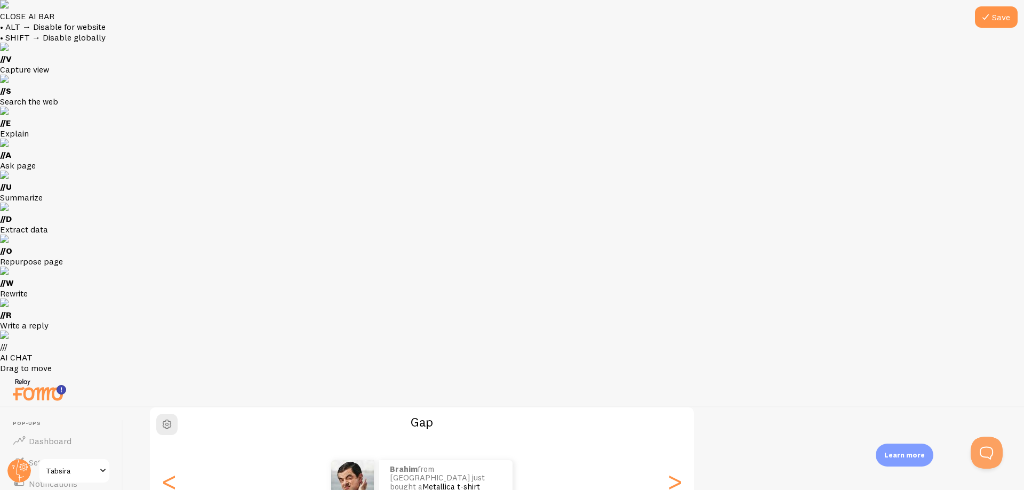
scroll to position [127, 0]
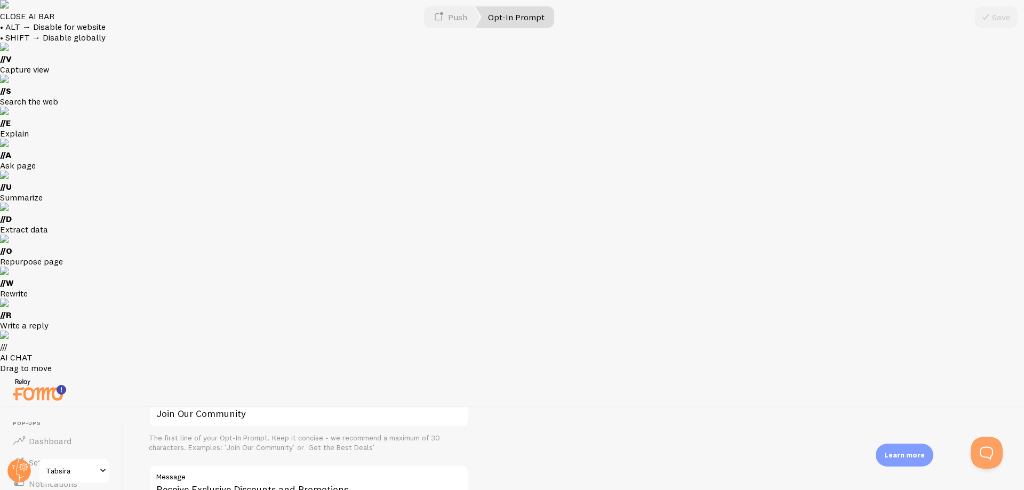
scroll to position [383, 0]
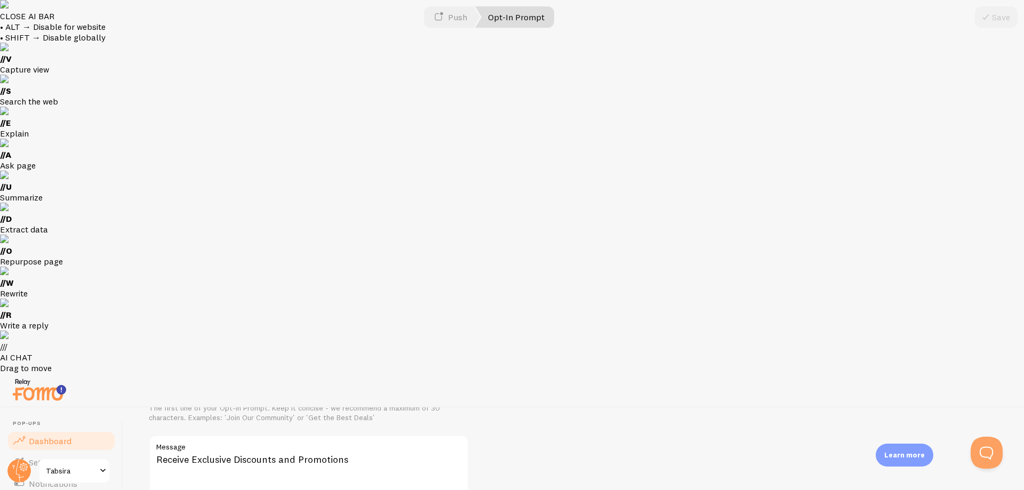
click at [54, 436] on span "Dashboard" at bounding box center [50, 441] width 43 height 11
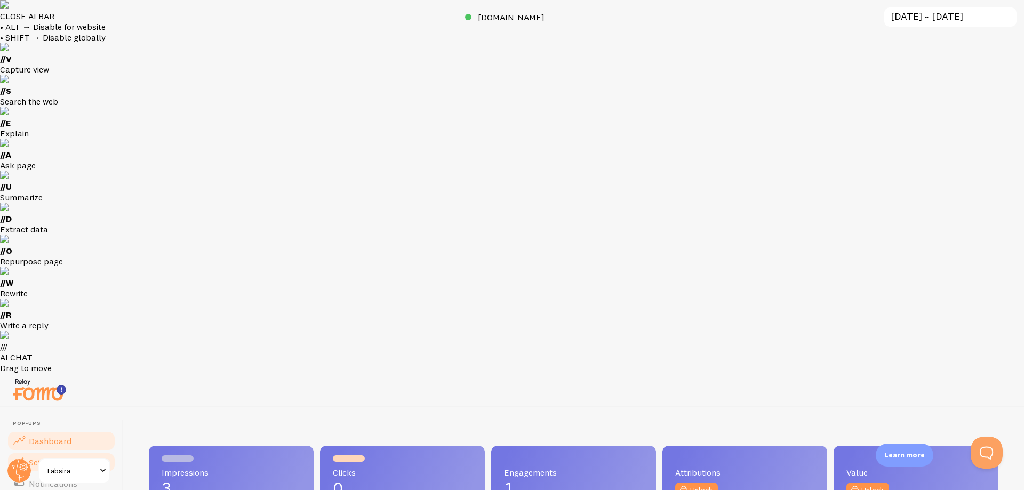
click at [51, 457] on span "Settings" at bounding box center [44, 462] width 31 height 11
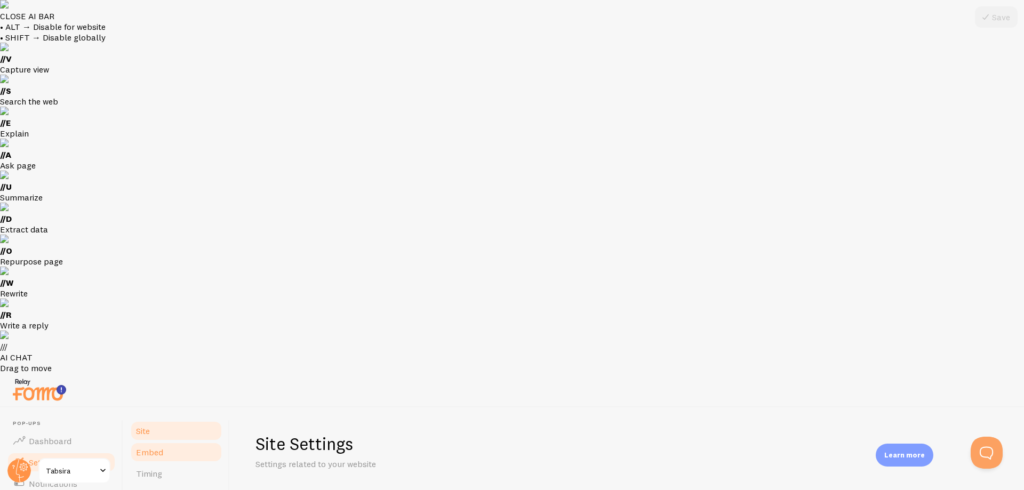
click at [148, 447] on span "Embed" at bounding box center [149, 452] width 27 height 11
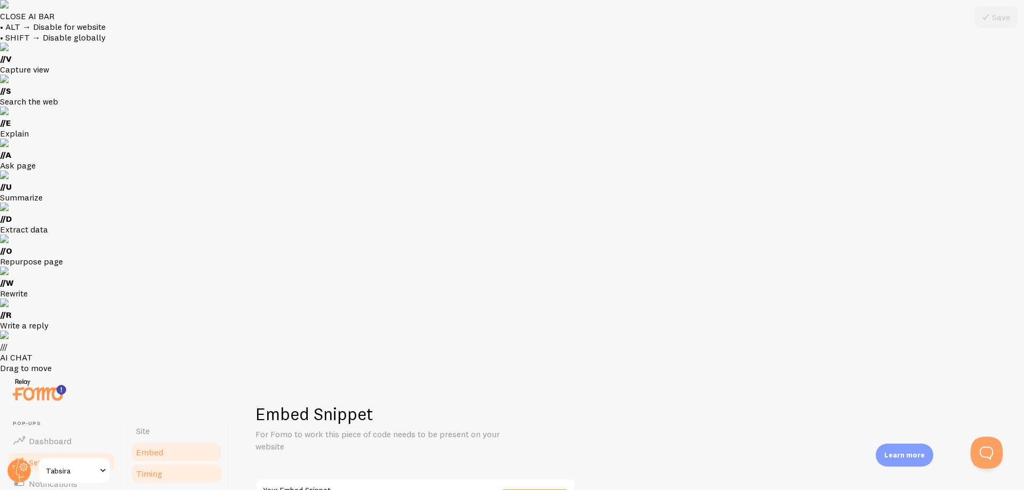
click at [152, 468] on span "Timing" at bounding box center [149, 473] width 26 height 11
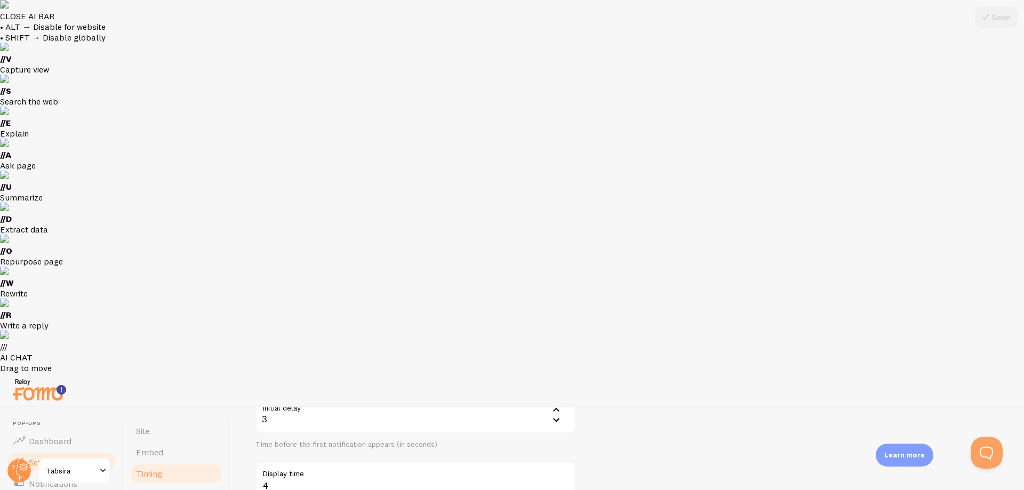
scroll to position [141, 0]
click at [149, 490] on span "Position" at bounding box center [151, 495] width 30 height 11
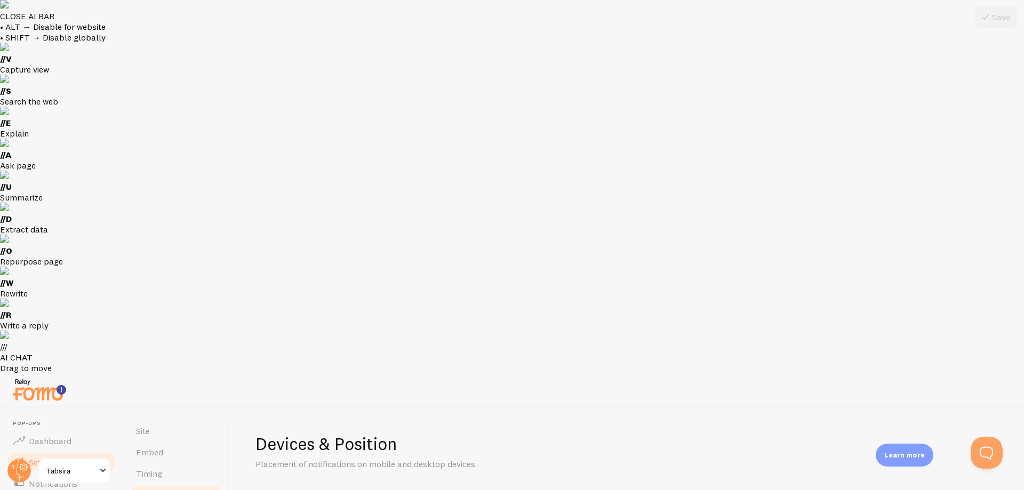
scroll to position [9, 0]
checkbox input "false"
click at [991, 20] on icon at bounding box center [985, 17] width 13 height 13
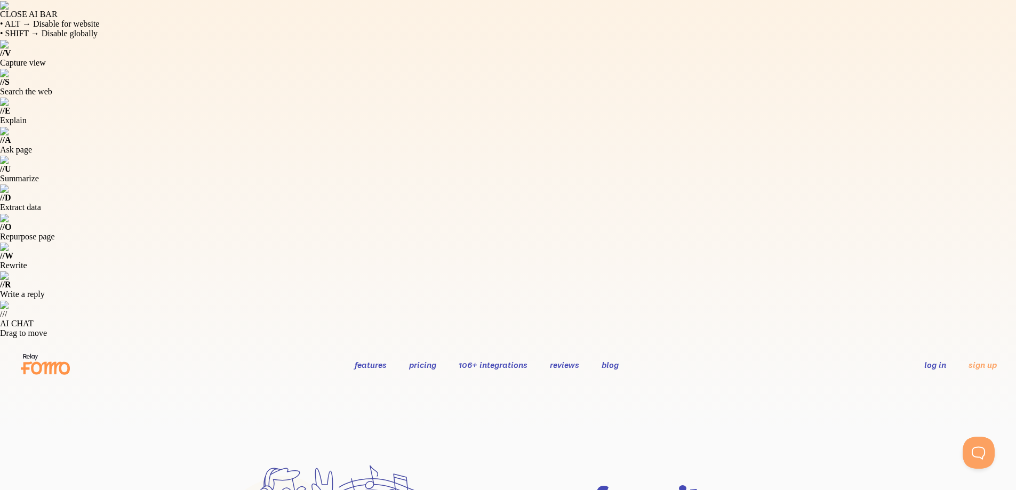
click at [418, 360] on link "pricing" at bounding box center [422, 365] width 27 height 11
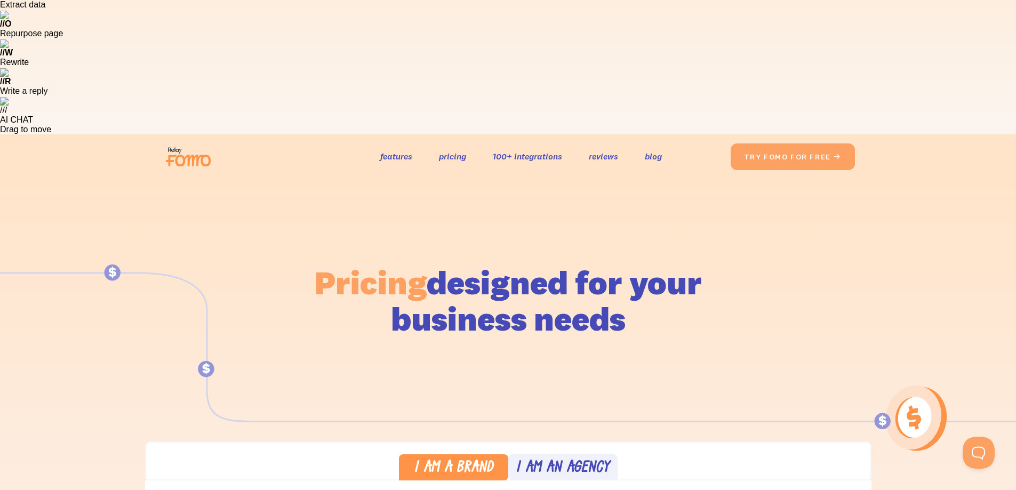
scroll to position [213, 0]
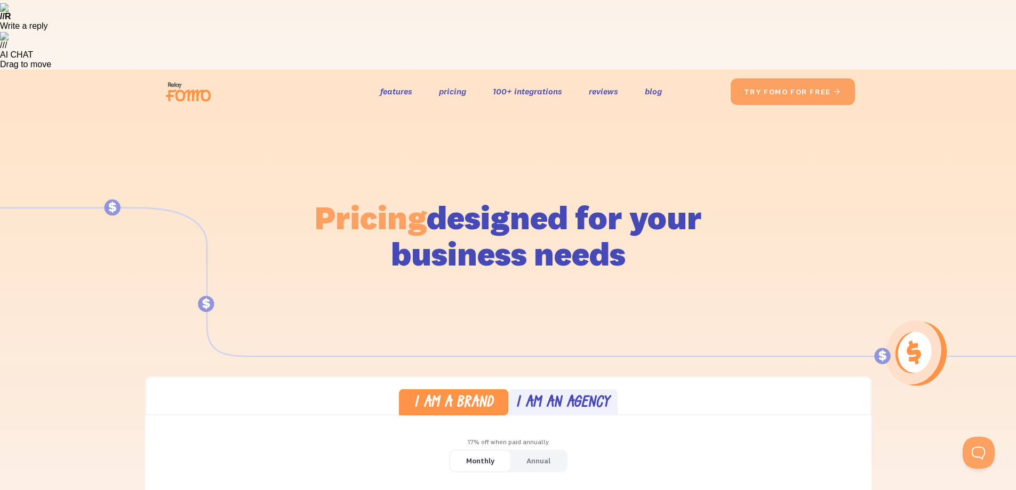
scroll to position [320, 0]
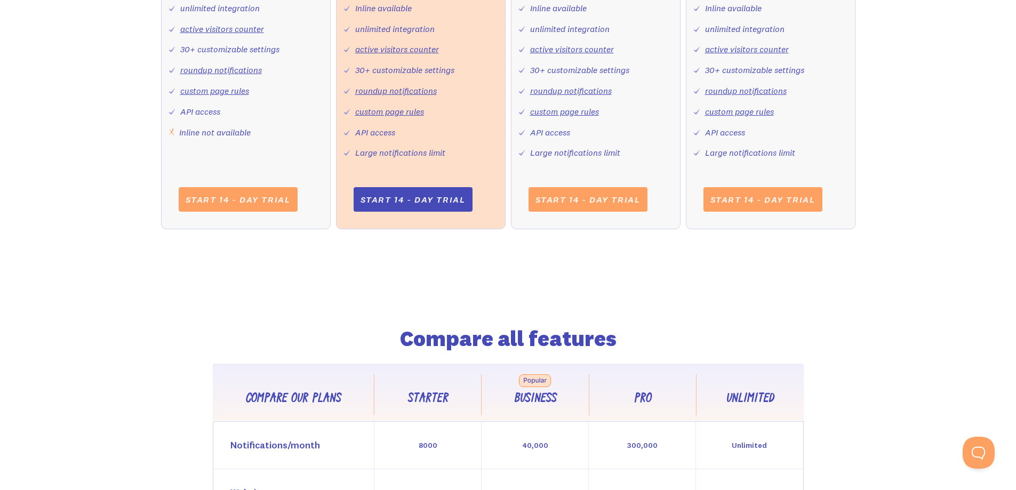
scroll to position [960, 0]
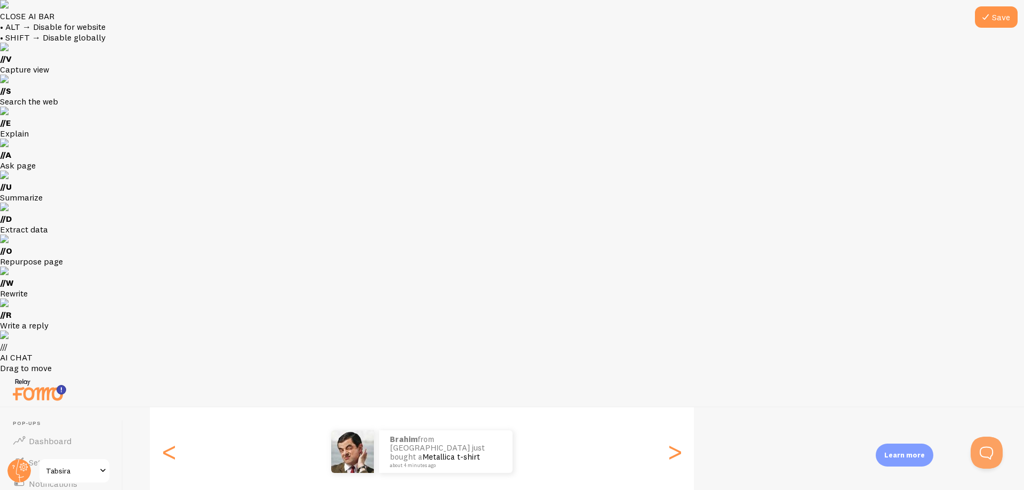
scroll to position [127, 0]
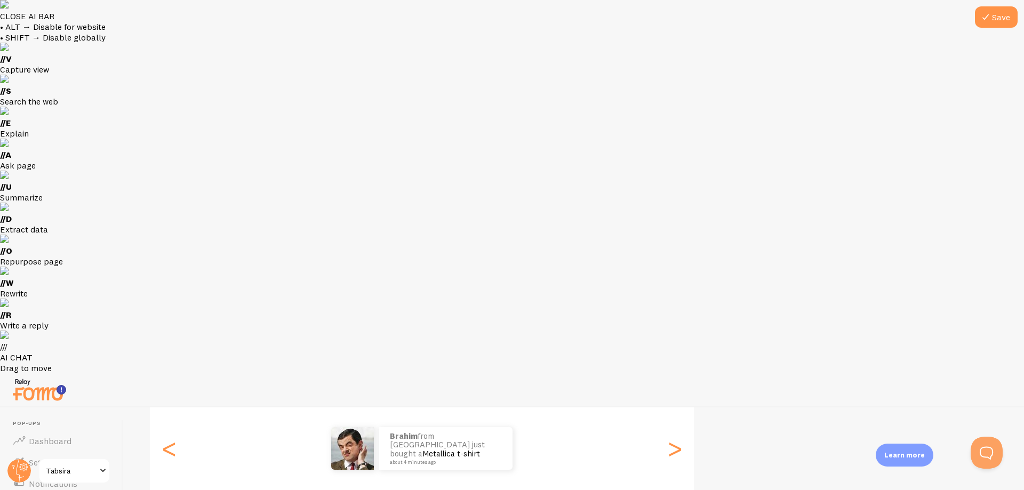
click at [101, 472] on span at bounding box center [103, 471] width 13 height 13
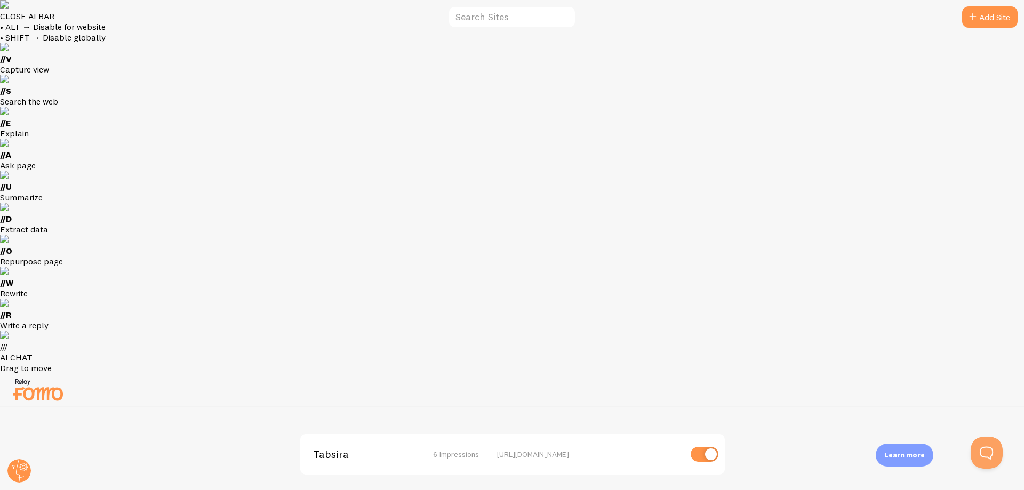
click at [331, 450] on span "Tabsira" at bounding box center [356, 455] width 86 height 10
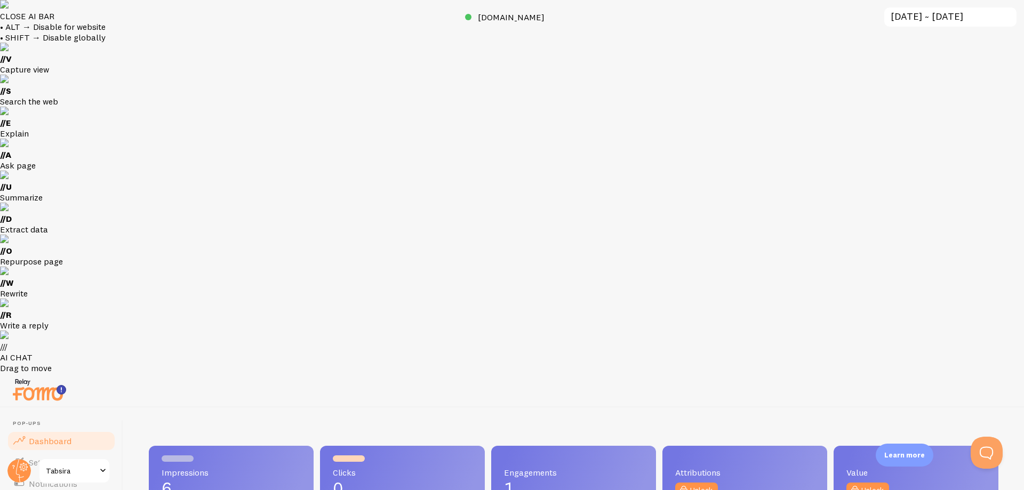
scroll to position [280, 842]
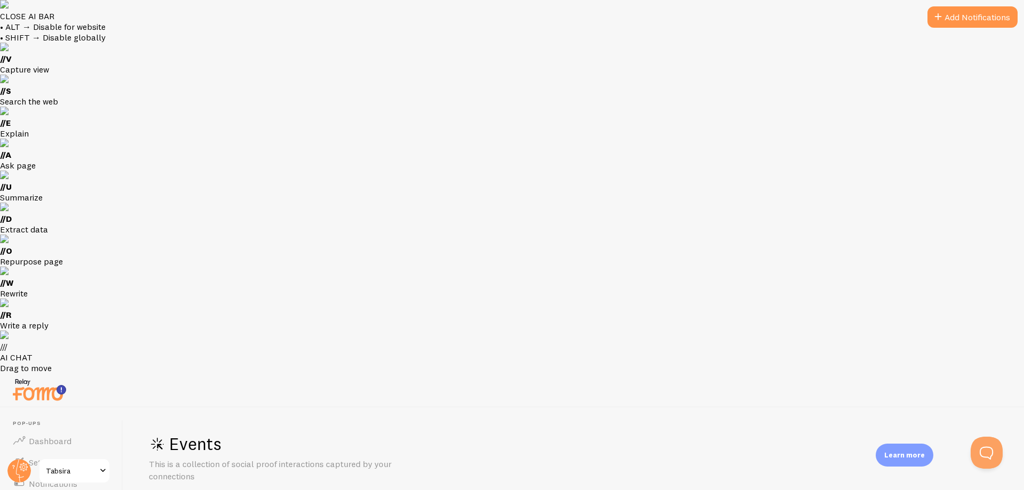
click at [965, 19] on button "Add Notifications" at bounding box center [973, 16] width 90 height 21
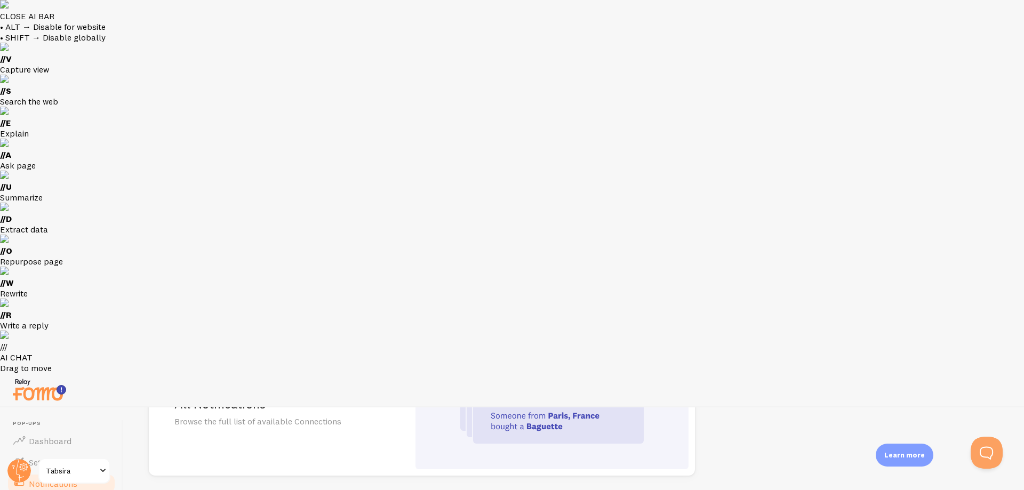
scroll to position [160, 0]
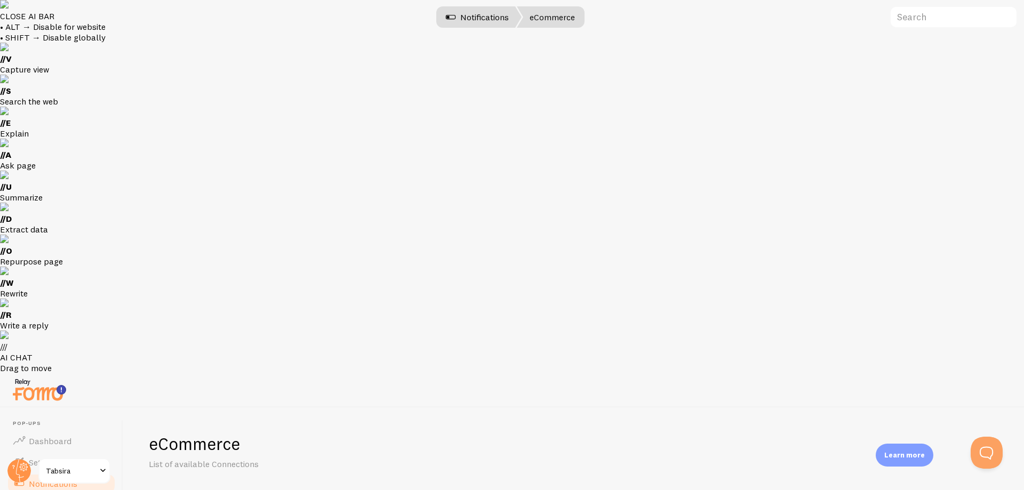
click at [481, 22] on link "Notifications" at bounding box center [477, 16] width 89 height 21
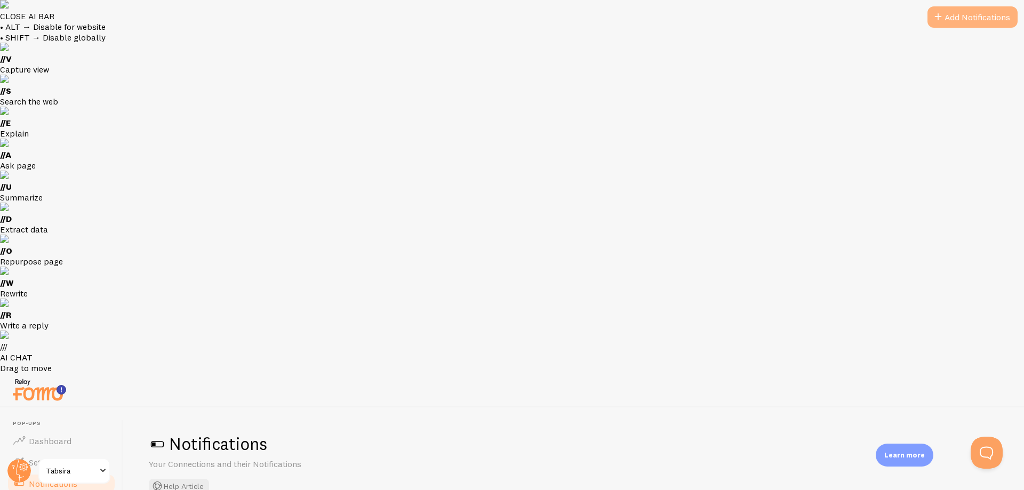
click at [961, 15] on button "Add Notifications" at bounding box center [973, 16] width 90 height 21
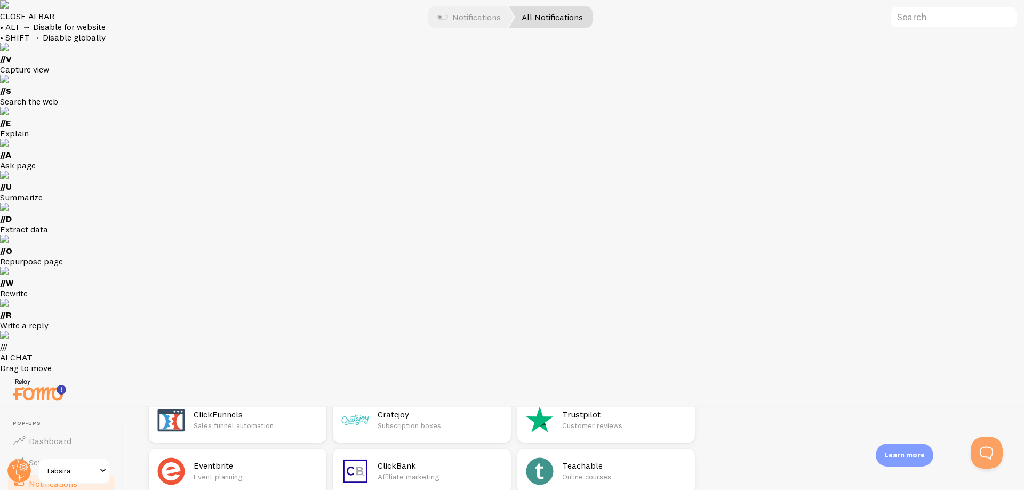
scroll to position [587, 0]
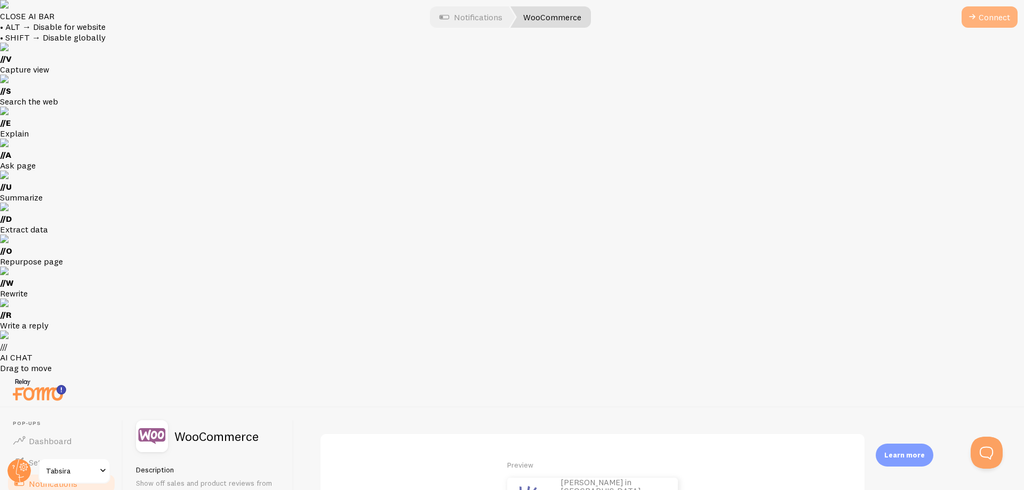
click at [983, 12] on button "Connect" at bounding box center [990, 16] width 56 height 21
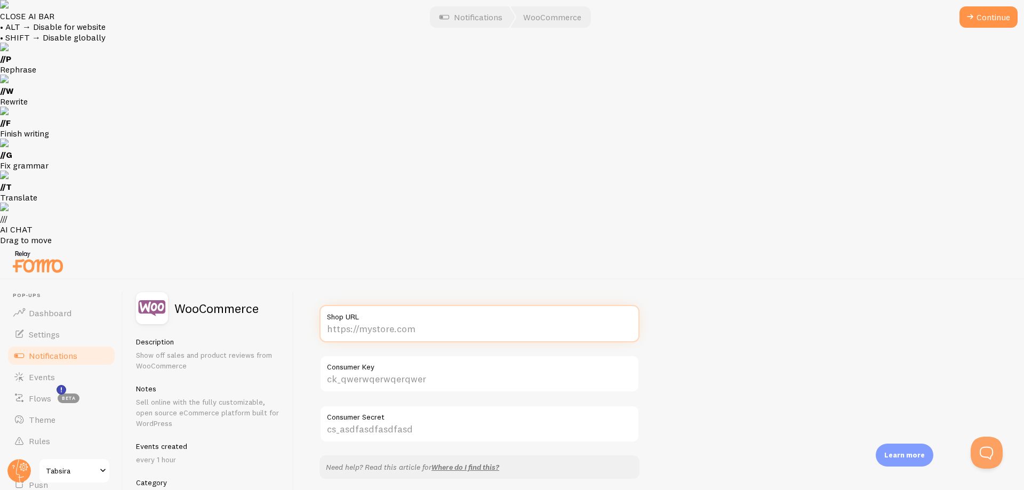
click at [377, 305] on input "Shop URL" at bounding box center [480, 323] width 320 height 37
paste input "[URL][DOMAIN_NAME]"
type input "[URL][DOMAIN_NAME]"
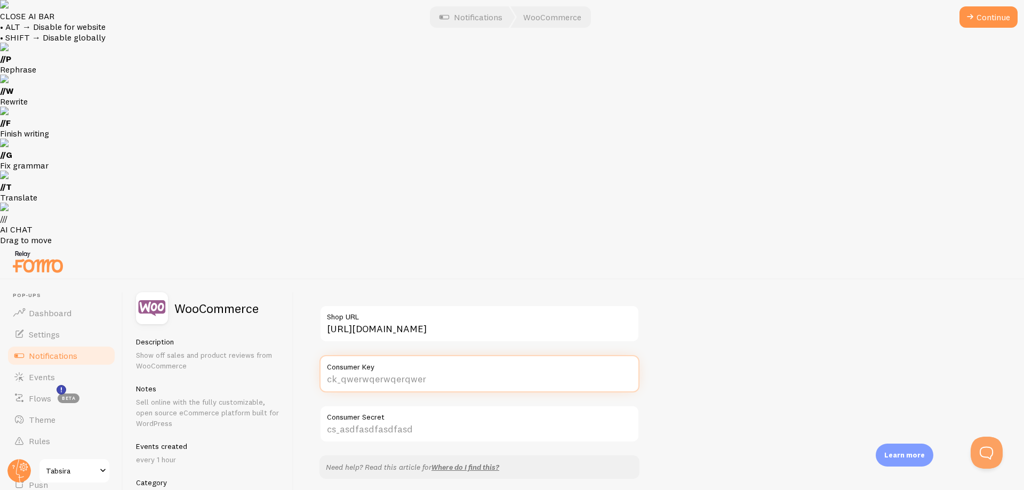
click at [390, 355] on input "Consumer Key" at bounding box center [480, 373] width 320 height 37
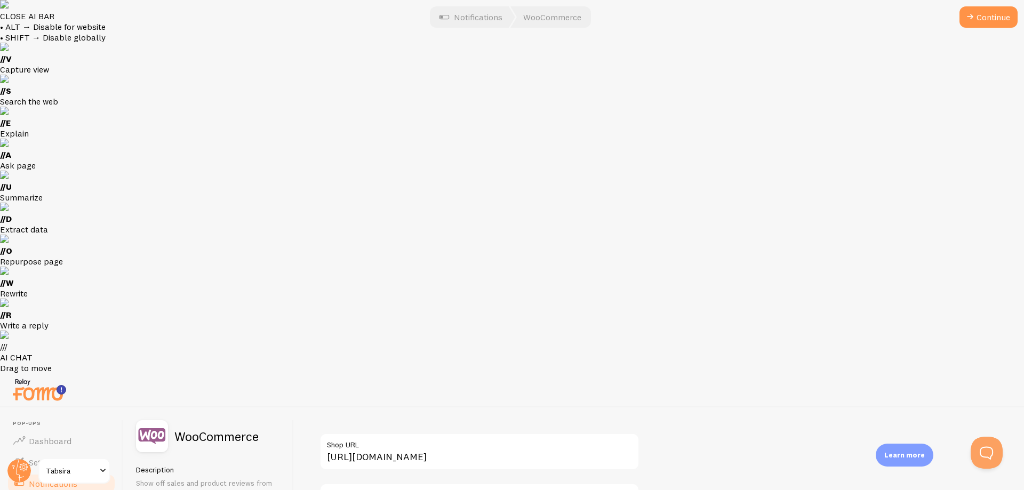
click at [969, 22] on span at bounding box center [970, 17] width 13 height 13
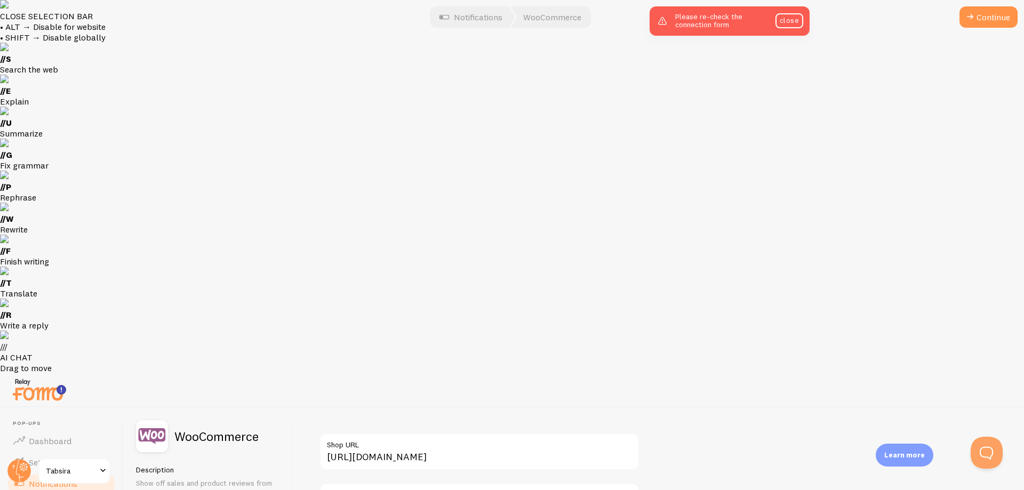
drag, startPoint x: 324, startPoint y: 119, endPoint x: 390, endPoint y: 184, distance: 92.4
copy div "Consumer Key can't be blank Consumer Secret"
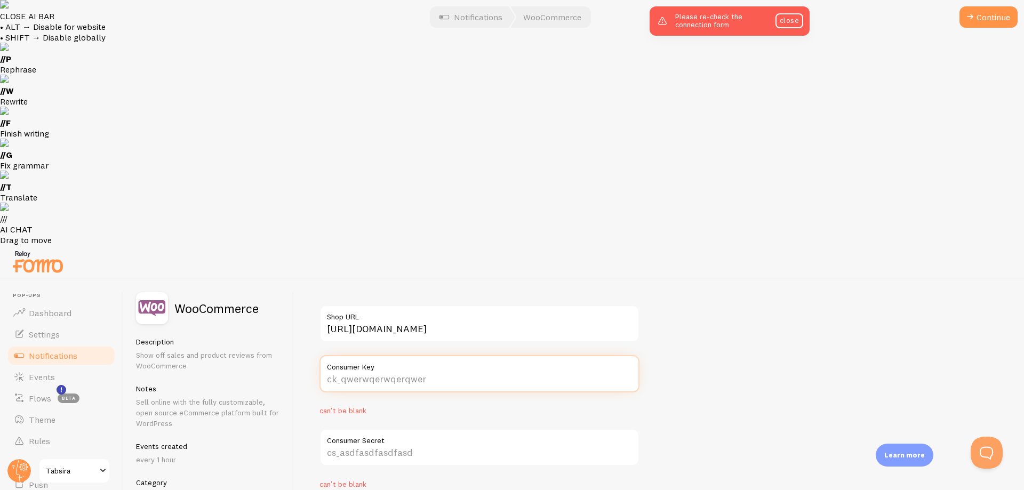
paste input "ck_ff08a4f32d8133c69676449ed42922efb1cde0c5"
type input "ck_ff08a4f32d8133c69676449ed42922efb1cde0c5"
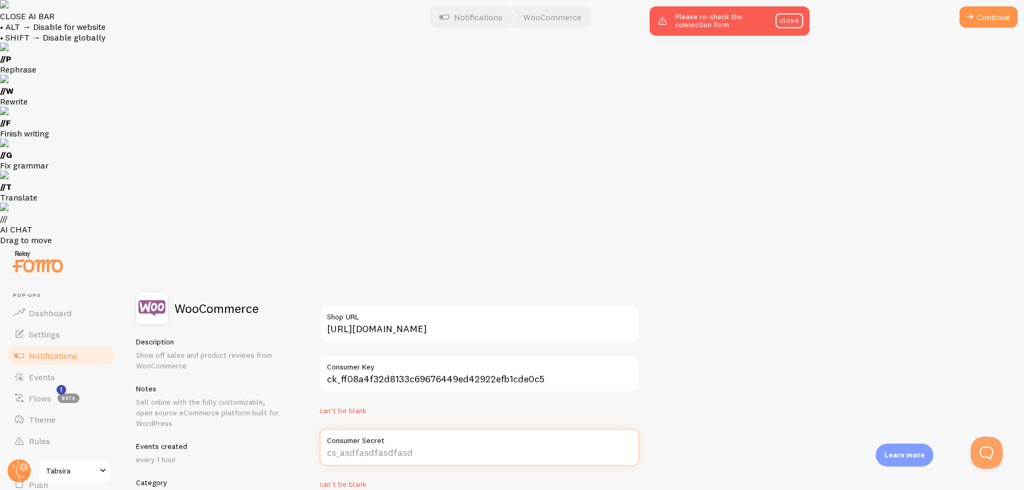
click at [403, 429] on input "Consumer Secret" at bounding box center [480, 447] width 320 height 37
paste input "cs_566b5d41545d7a18215d44bef7baa6b322560c1c"
type input "cs_566b5d41545d7a18215d44bef7baa6b322560c1c"
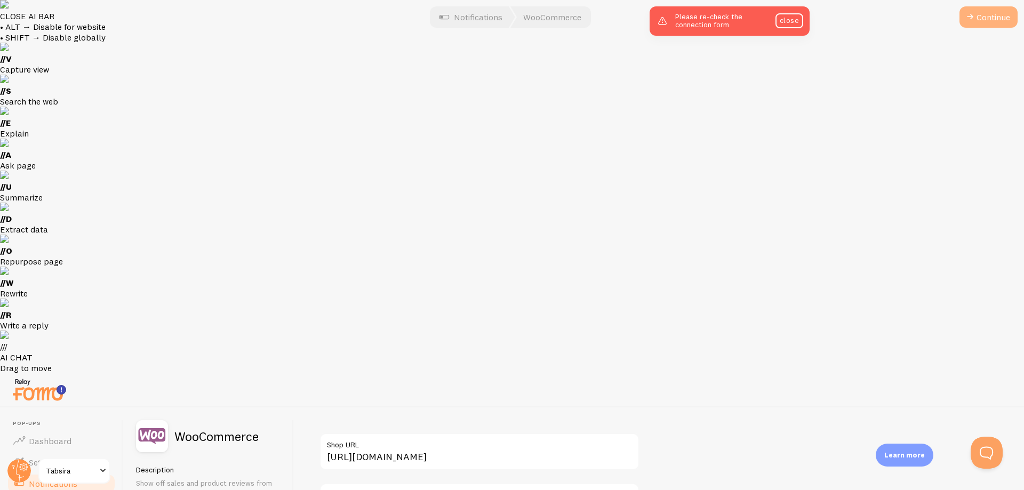
click at [969, 14] on span at bounding box center [970, 17] width 13 height 13
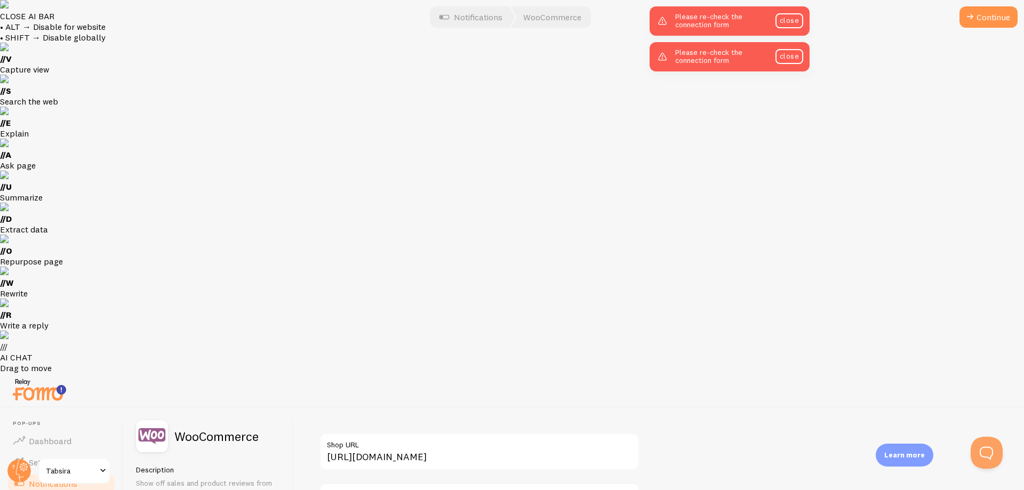
click at [795, 55] on link "close" at bounding box center [790, 56] width 28 height 15
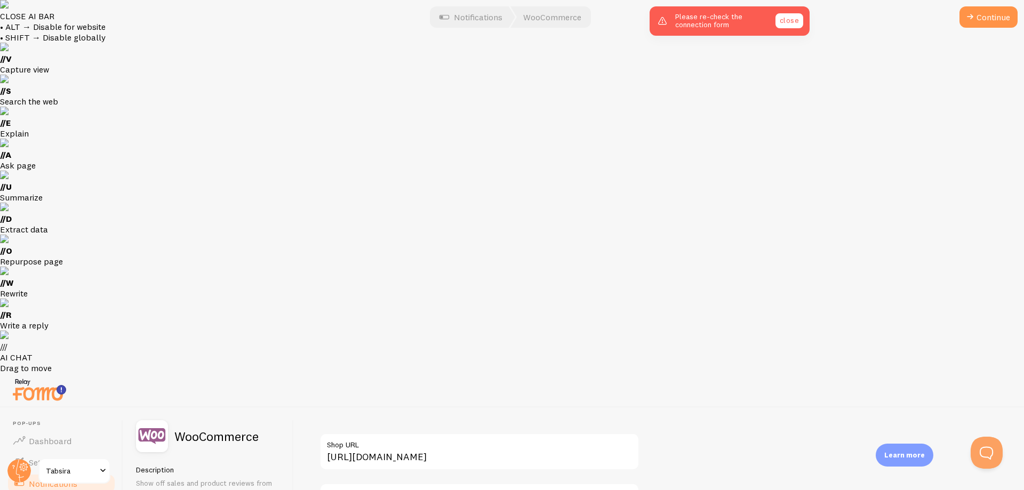
click at [795, 23] on link "close" at bounding box center [790, 20] width 28 height 15
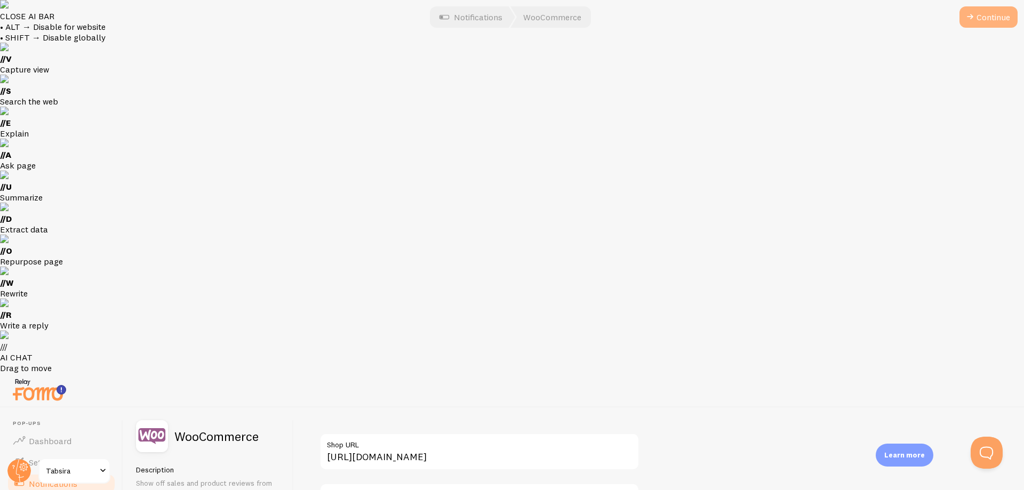
click at [984, 21] on button "Continue" at bounding box center [989, 16] width 58 height 21
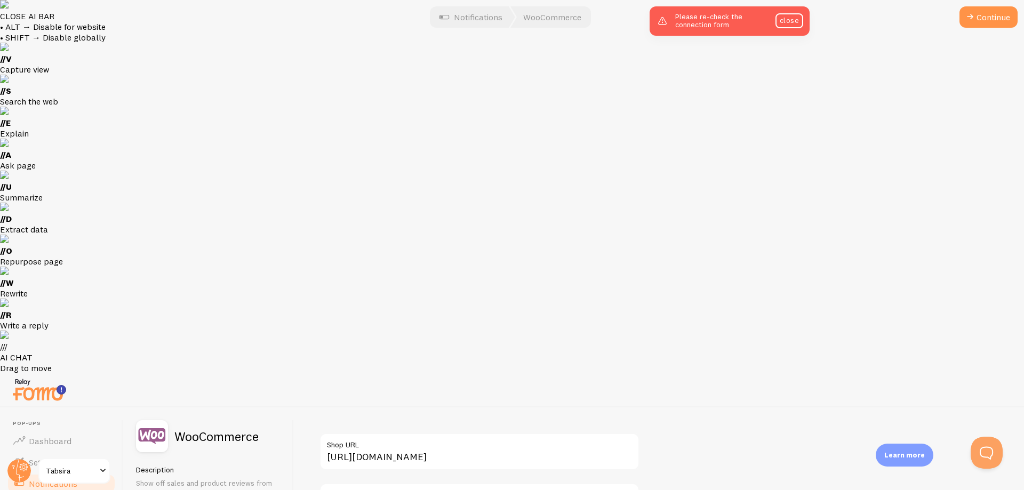
click at [785, 18] on link "close" at bounding box center [790, 20] width 28 height 15
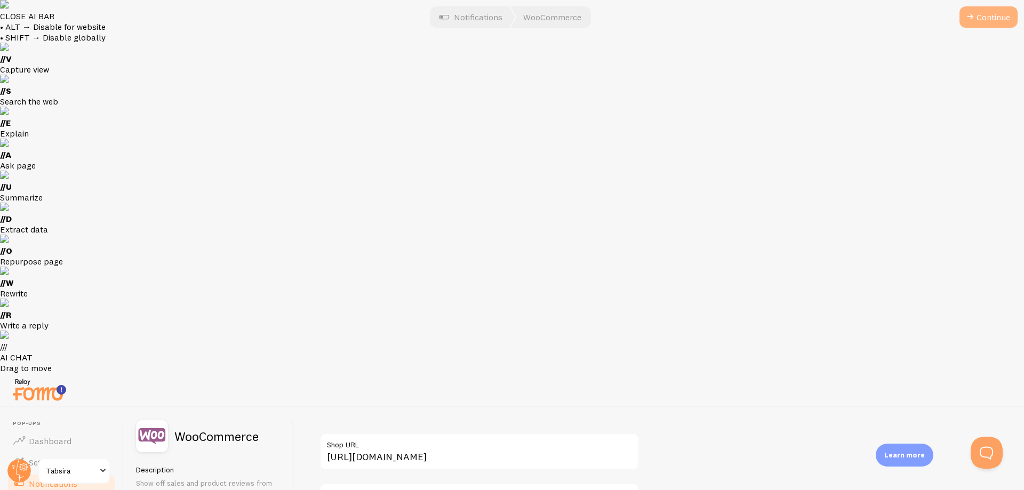
click at [986, 19] on button "Continue" at bounding box center [989, 16] width 58 height 21
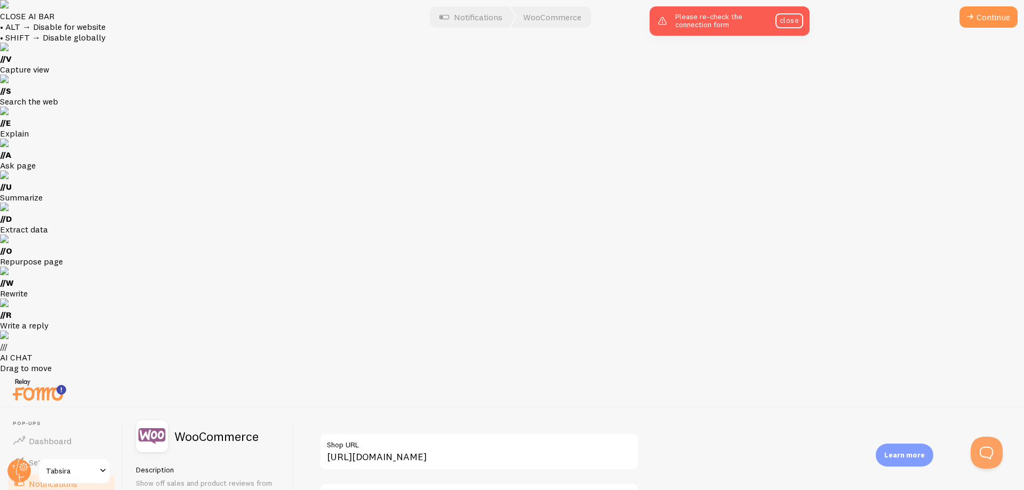
click at [82, 473] on link "Notifications" at bounding box center [61, 483] width 110 height 21
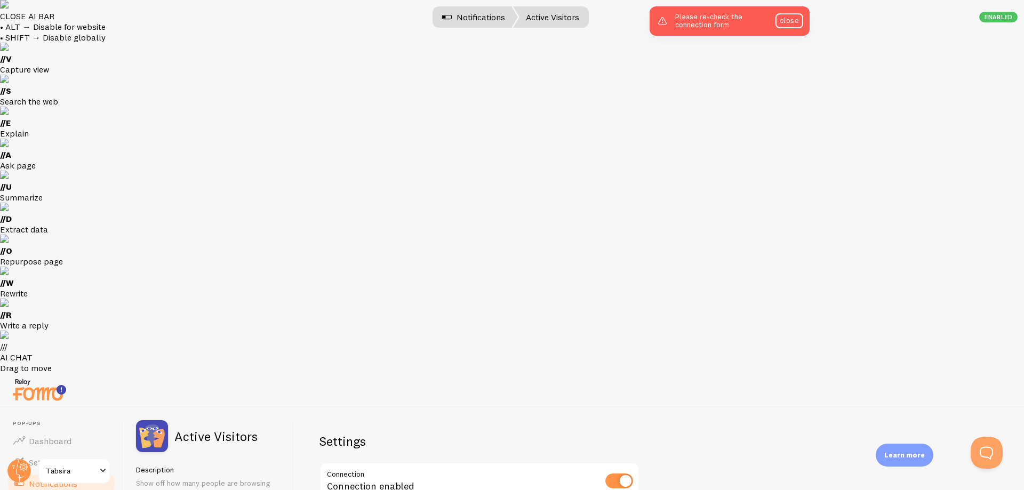
click at [468, 21] on link "Notifications" at bounding box center [473, 16] width 89 height 21
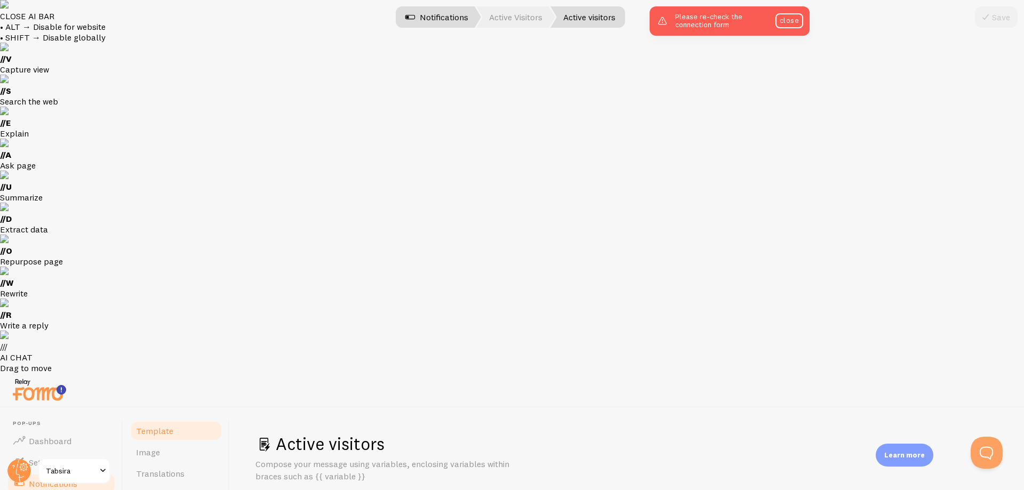
click at [449, 13] on link "Notifications" at bounding box center [437, 16] width 89 height 21
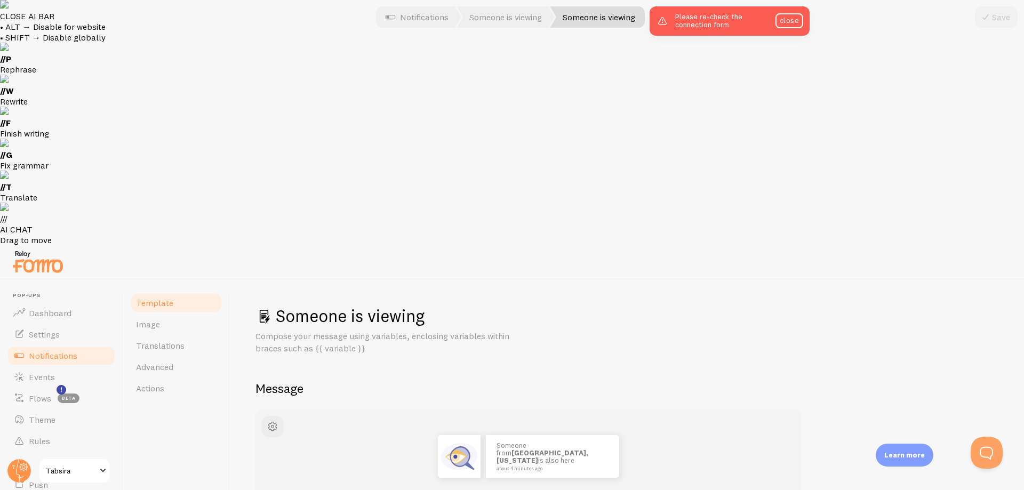
type textarea "Iemand uit **{{ location }}** is ook hier {{ time_ago }}"
click at [790, 21] on link "close" at bounding box center [790, 20] width 28 height 15
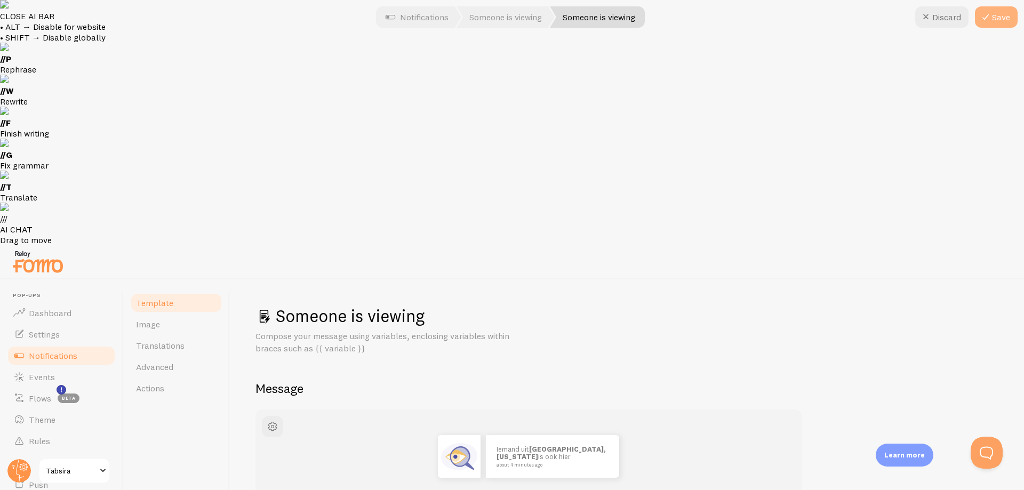
click at [992, 15] on button "Save" at bounding box center [996, 16] width 43 height 21
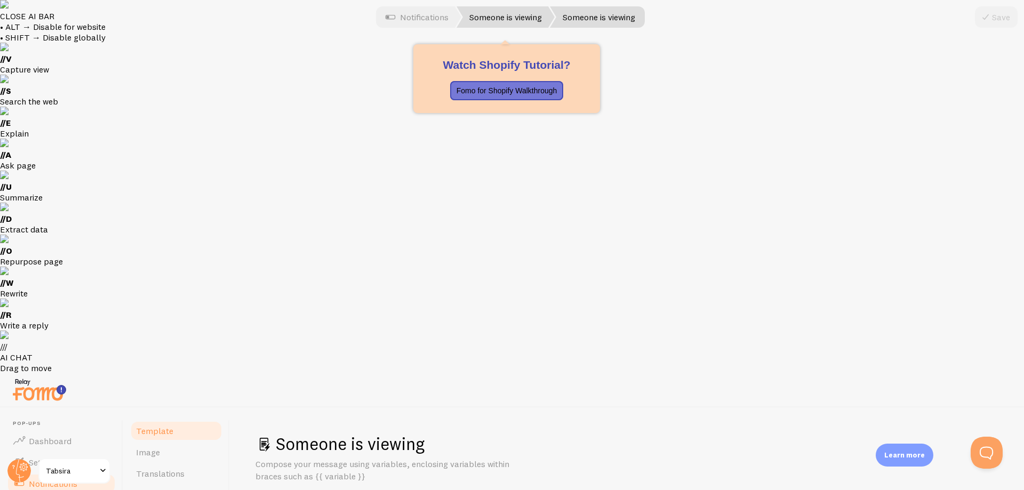
click at [512, 13] on link "Someone is viewing" at bounding box center [506, 16] width 98 height 21
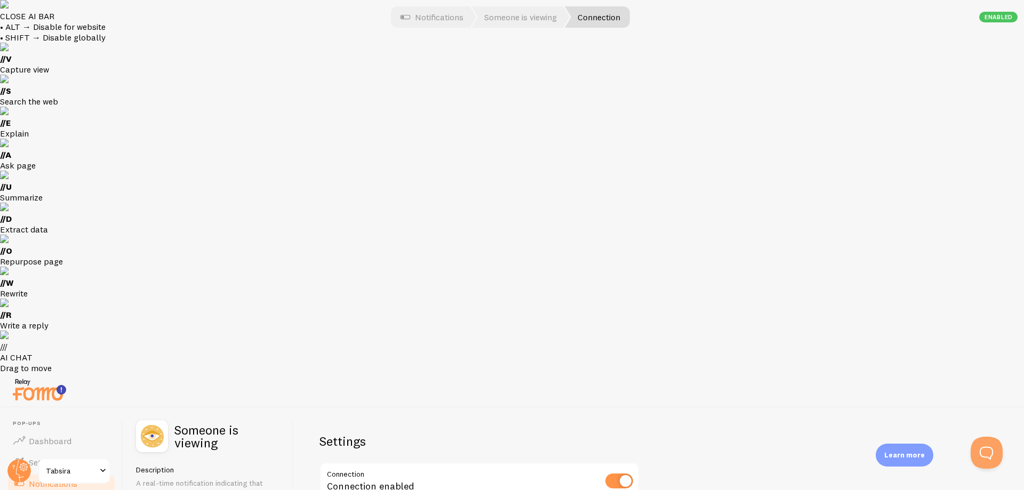
click at [606, 17] on link "Connection" at bounding box center [597, 16] width 65 height 21
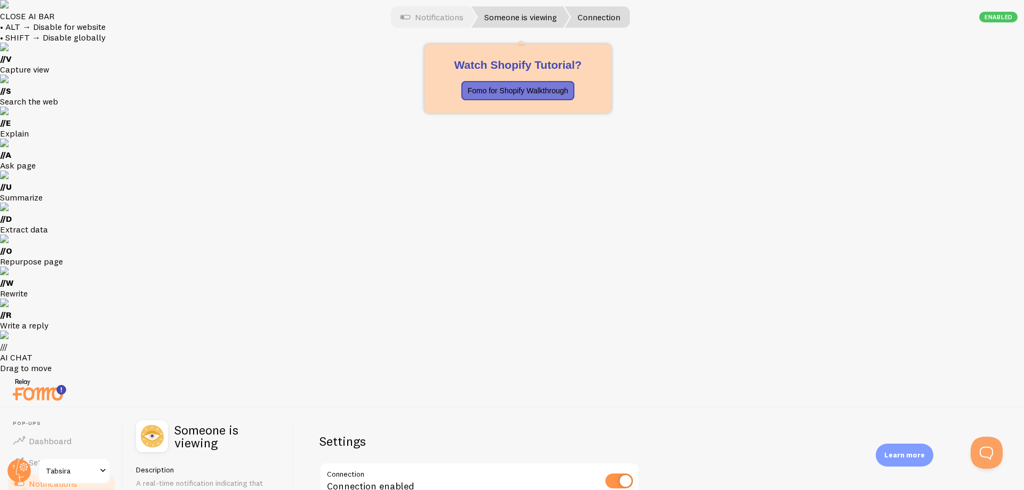
click at [519, 16] on link "Someone is viewing" at bounding box center [521, 16] width 98 height 21
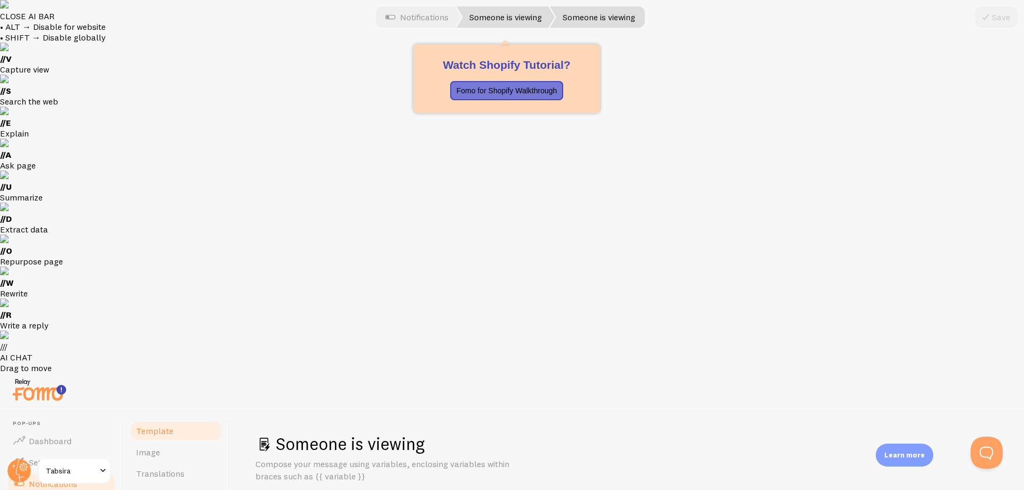
click at [497, 22] on link "Someone is viewing" at bounding box center [506, 16] width 98 height 21
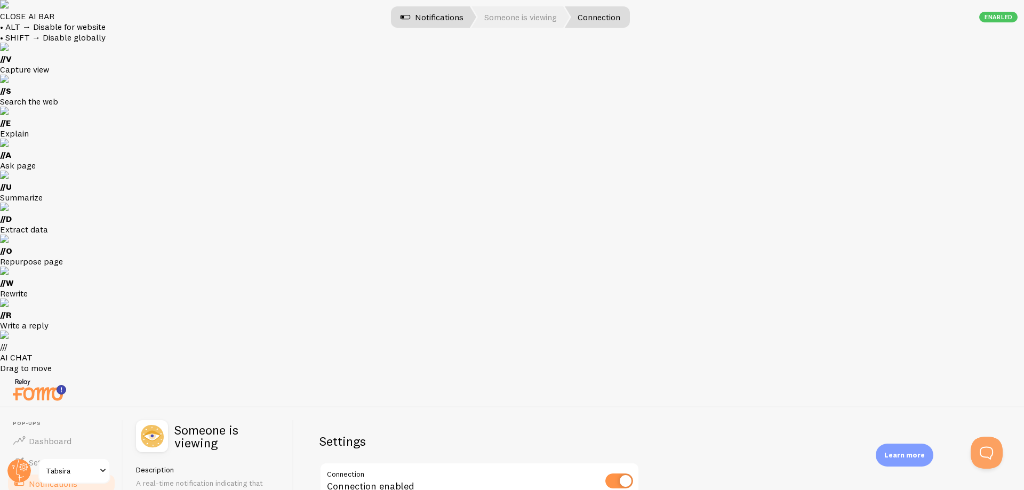
click at [442, 14] on link "Notifications" at bounding box center [432, 16] width 89 height 21
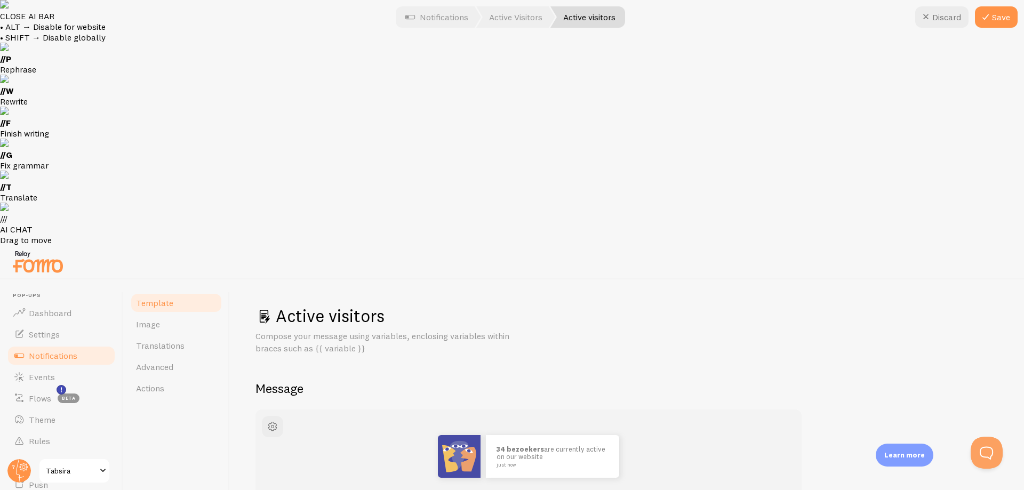
type textarea "**{{ visitor_count }} bezoekers** zijn aan het browsen {{ time_period }}"
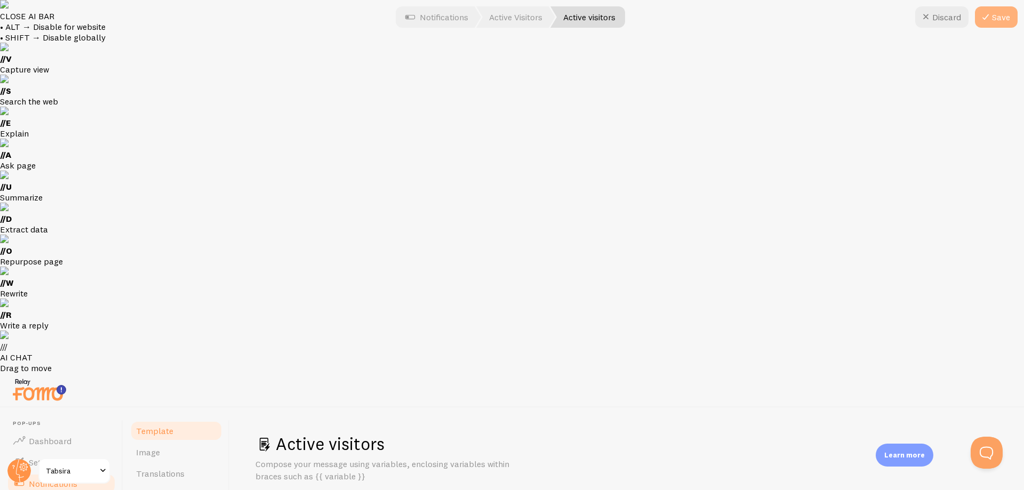
click at [1000, 19] on button "Save" at bounding box center [996, 16] width 43 height 21
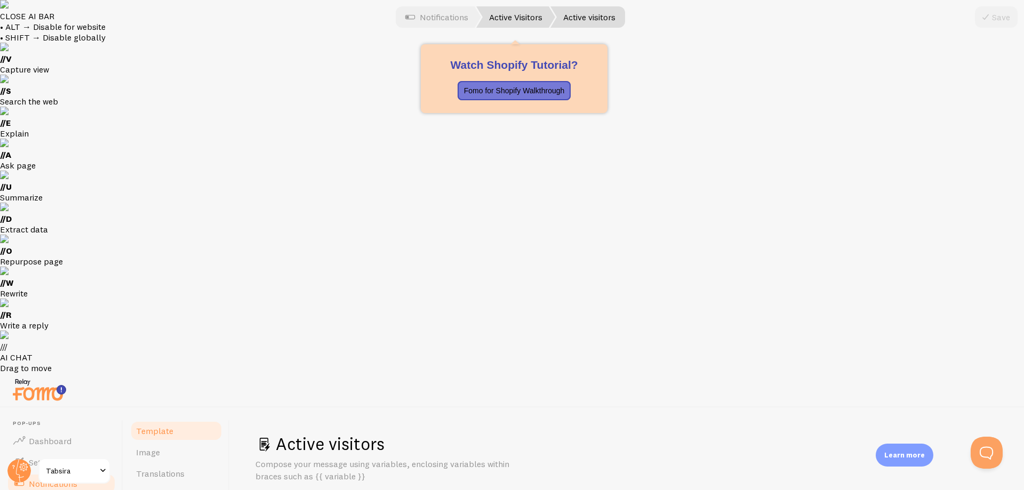
click at [500, 18] on link "Active Visitors" at bounding box center [515, 16] width 79 height 21
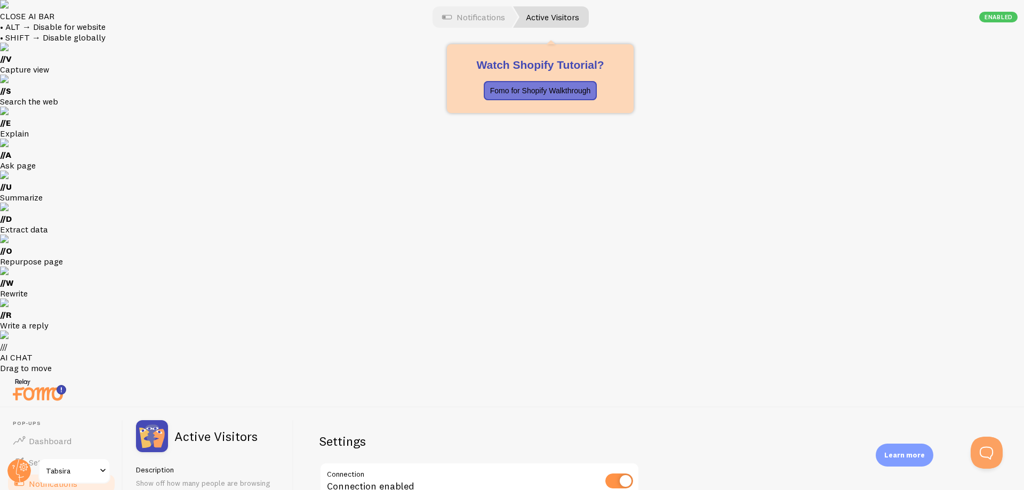
click at [544, 11] on link "Active Visitors" at bounding box center [551, 16] width 76 height 21
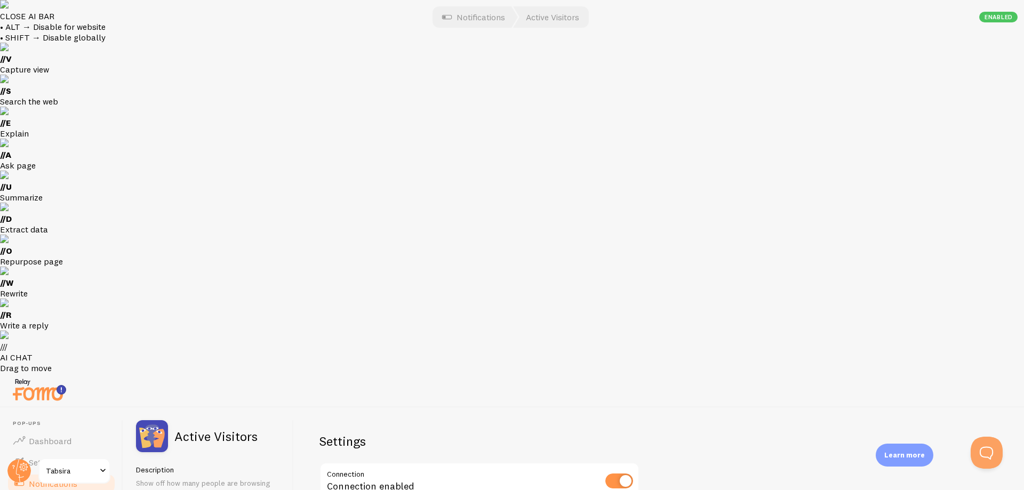
click at [173, 478] on p "Show off how many people are browsing your website" at bounding box center [208, 488] width 145 height 21
click at [463, 19] on link "Notifications" at bounding box center [473, 16] width 89 height 21
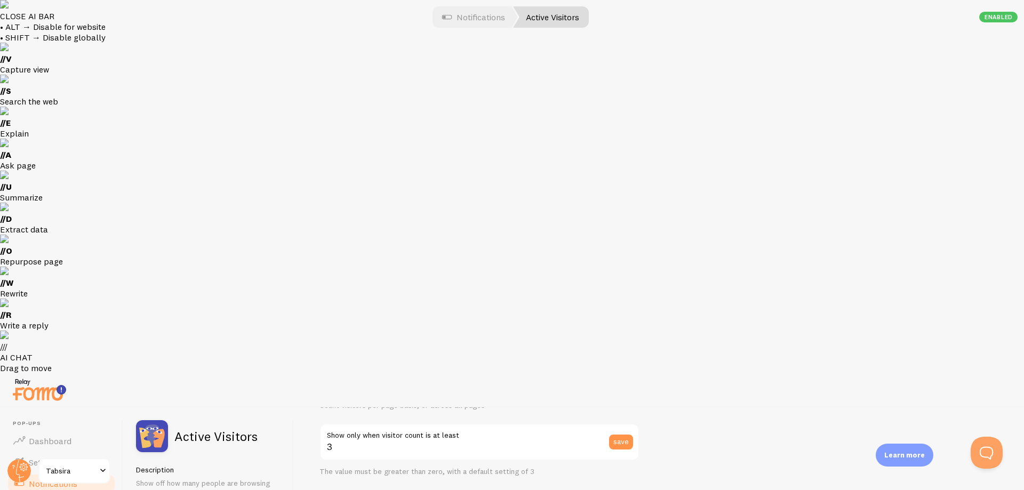
scroll to position [181, 0]
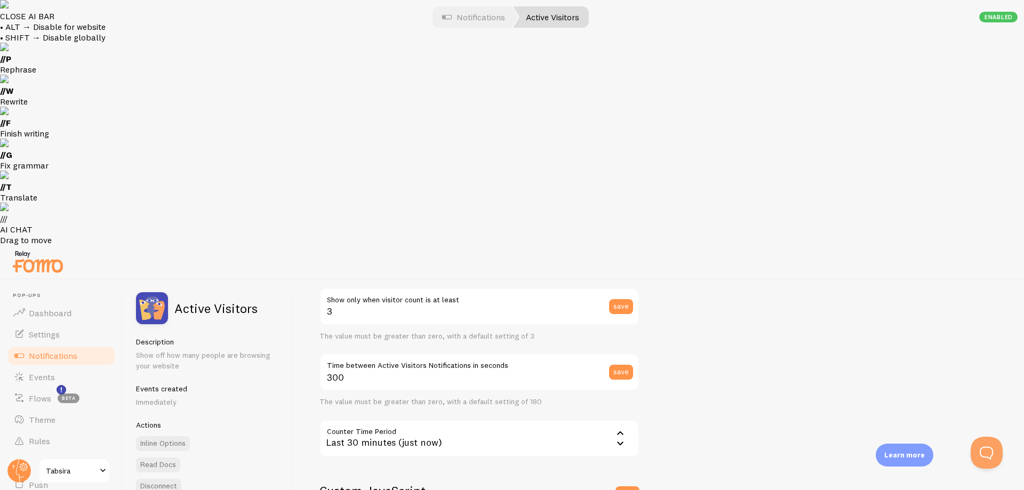
type textarea "//window.html_meta_fomo_title = function() { // var h1_elements = document.getE…"
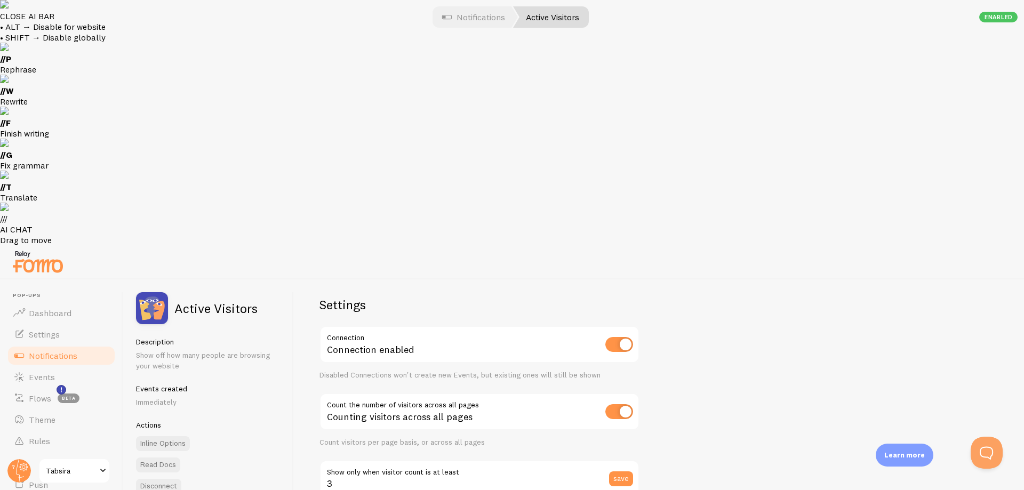
scroll to position [0, 0]
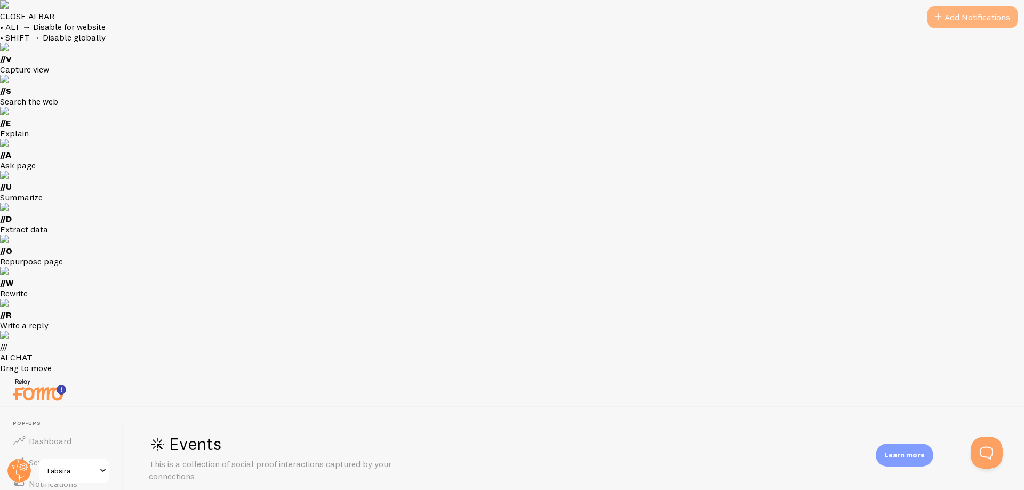
click at [956, 17] on button "Add Notifications" at bounding box center [973, 16] width 90 height 21
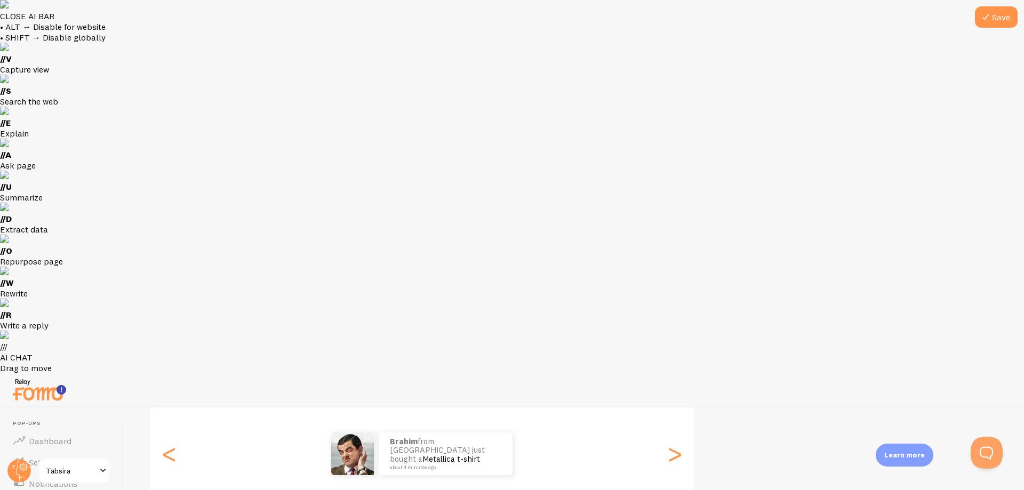
scroll to position [127, 0]
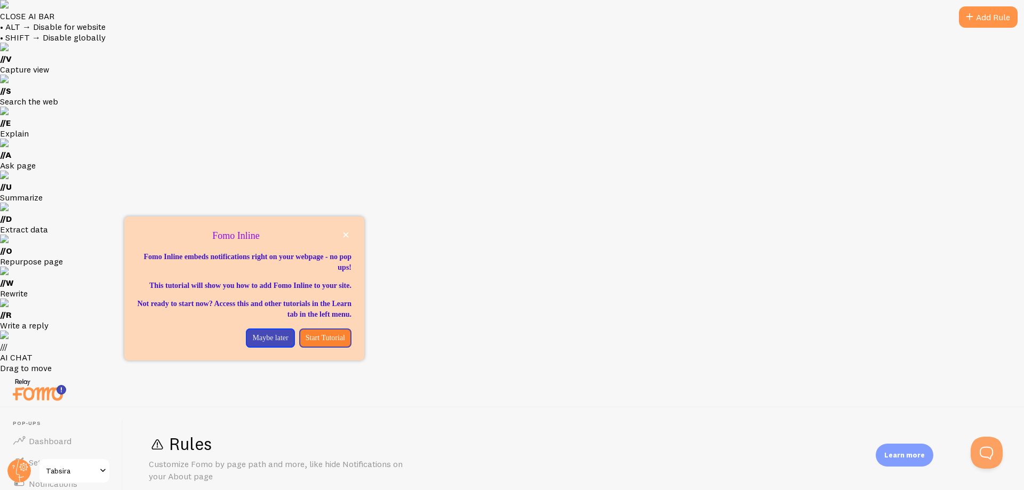
click at [50, 436] on span "Dashboard" at bounding box center [50, 441] width 43 height 11
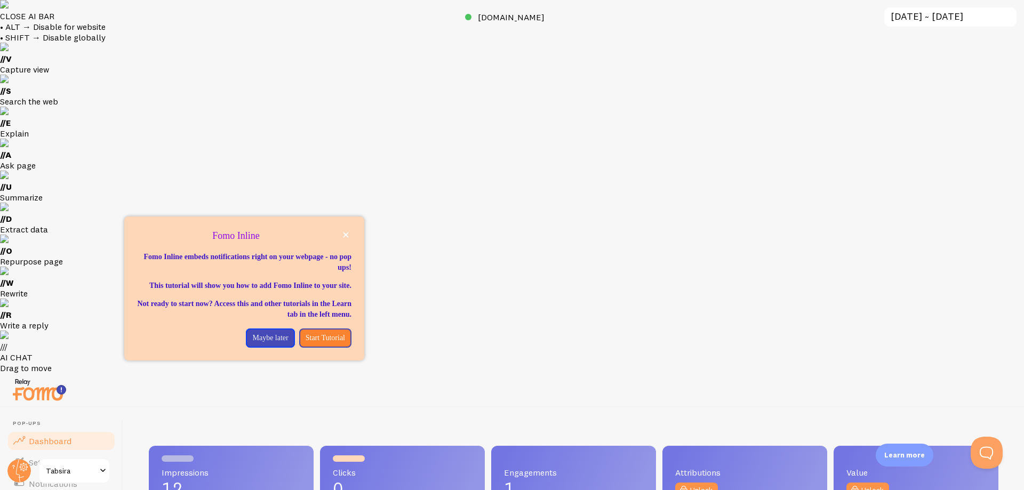
scroll to position [280, 842]
click at [46, 479] on span "Notifications" at bounding box center [53, 484] width 49 height 11
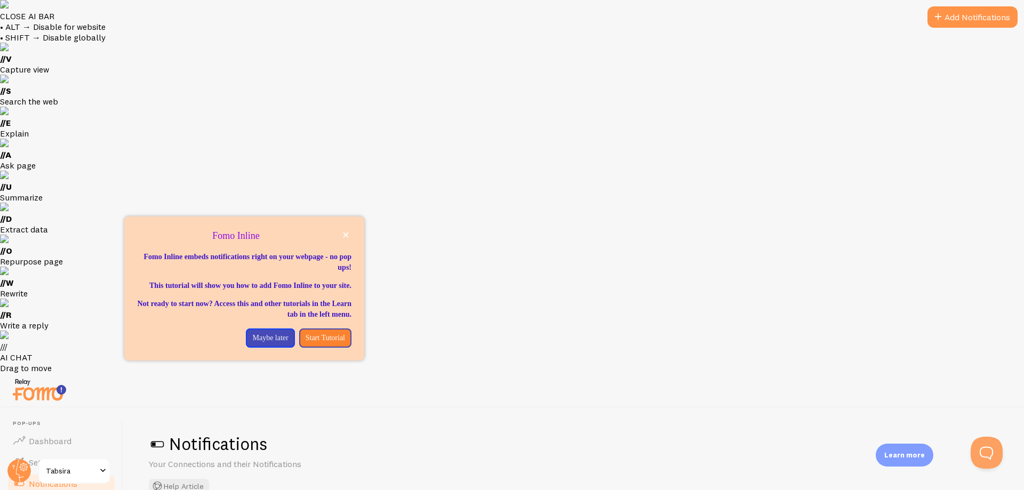
checkbox input "false"
click at [265, 344] on p "Maybe later" at bounding box center [270, 338] width 36 height 11
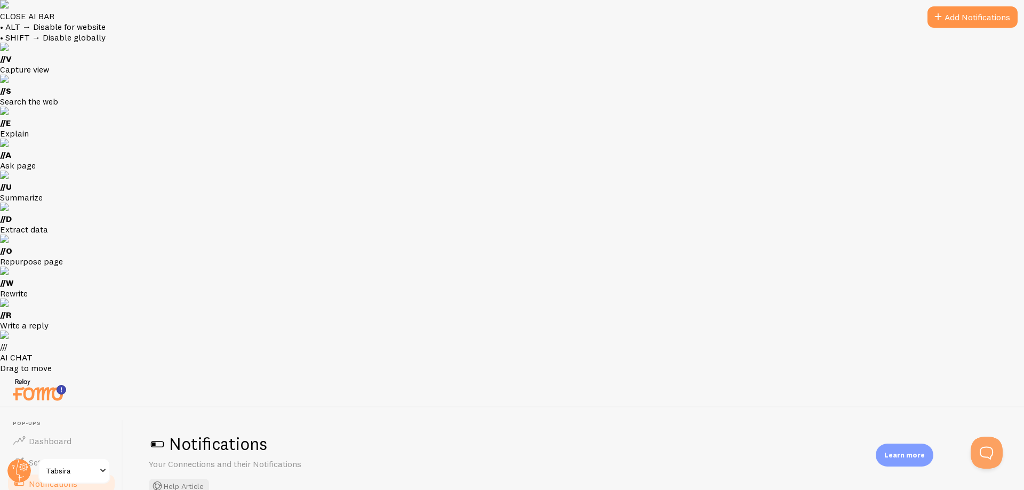
checkbox input "false"
